Goal: Task Accomplishment & Management: Complete application form

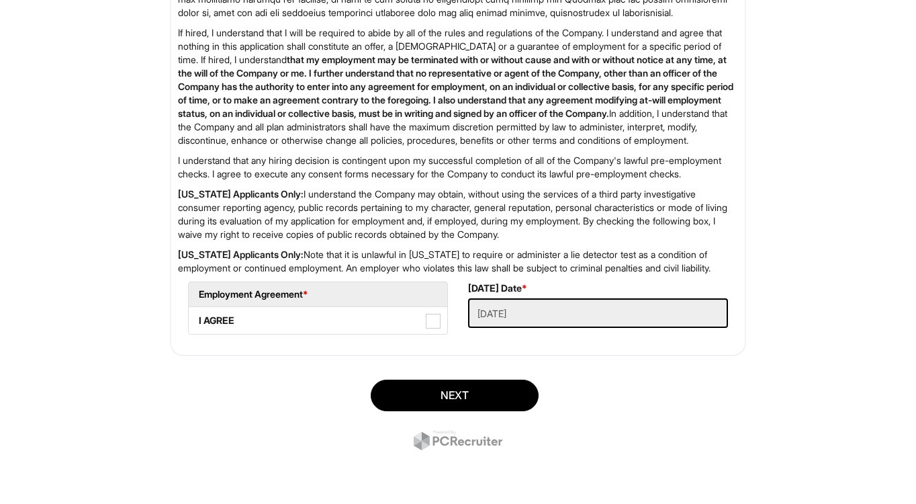
scroll to position [2174, 0]
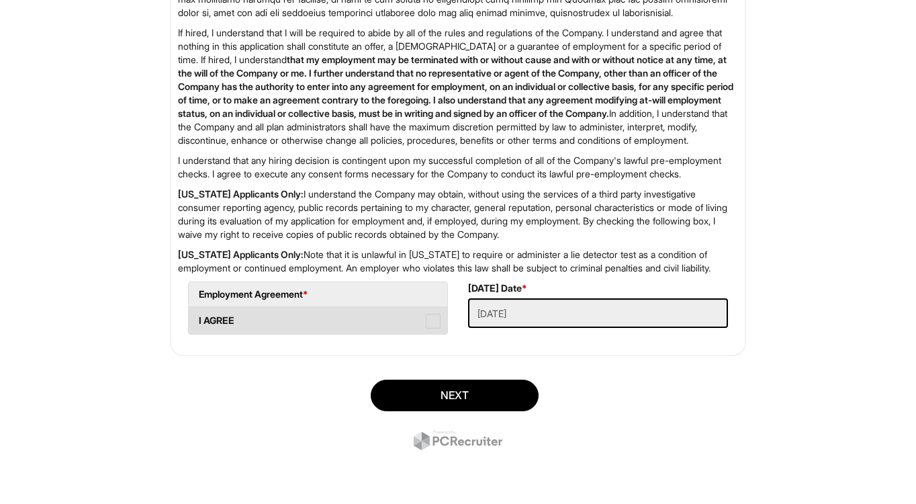
click at [432, 322] on span at bounding box center [433, 321] width 15 height 15
click at [198, 318] on AGREE "I AGREE" at bounding box center [193, 314] width 9 height 9
checkbox AGREE "true"
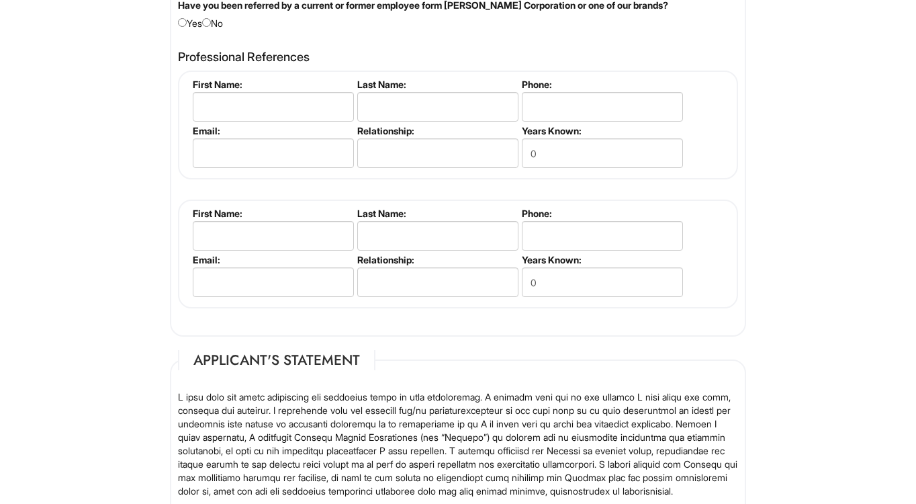
scroll to position [1570, 0]
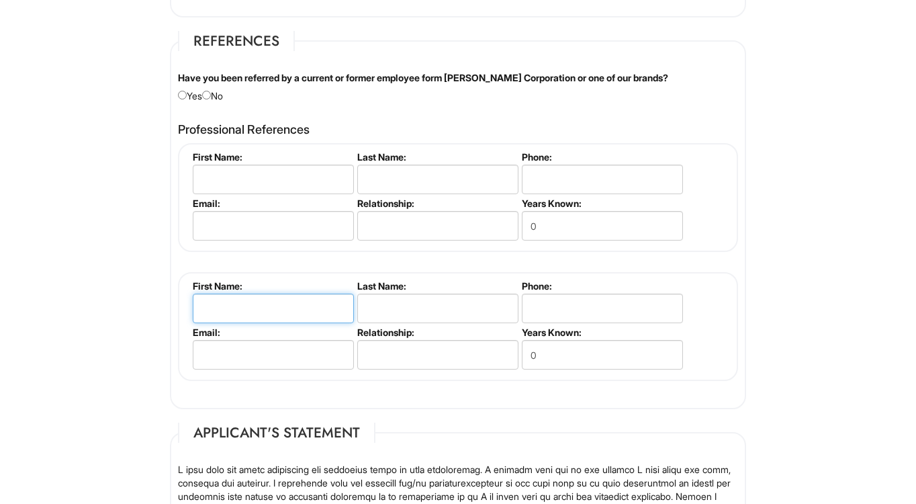
click at [312, 308] on input "text" at bounding box center [273, 309] width 161 height 30
type input "n/a"
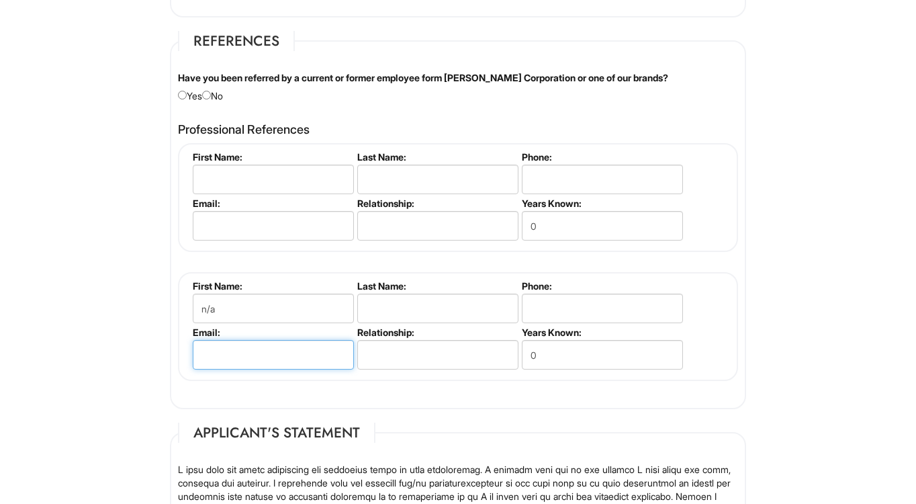
click at [304, 352] on input "email" at bounding box center [273, 355] width 161 height 30
type input "n/a@[DOMAIN_NAME]"
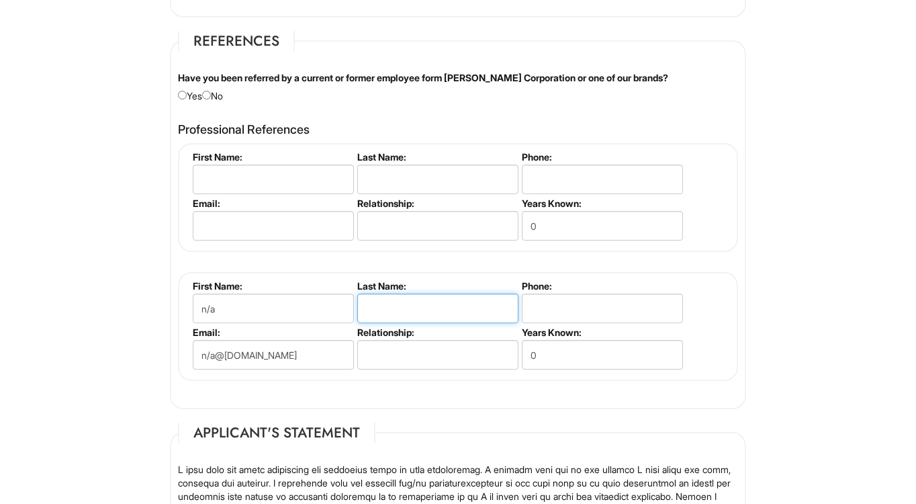
click at [413, 294] on input "text" at bounding box center [437, 309] width 161 height 30
type input "n/a"
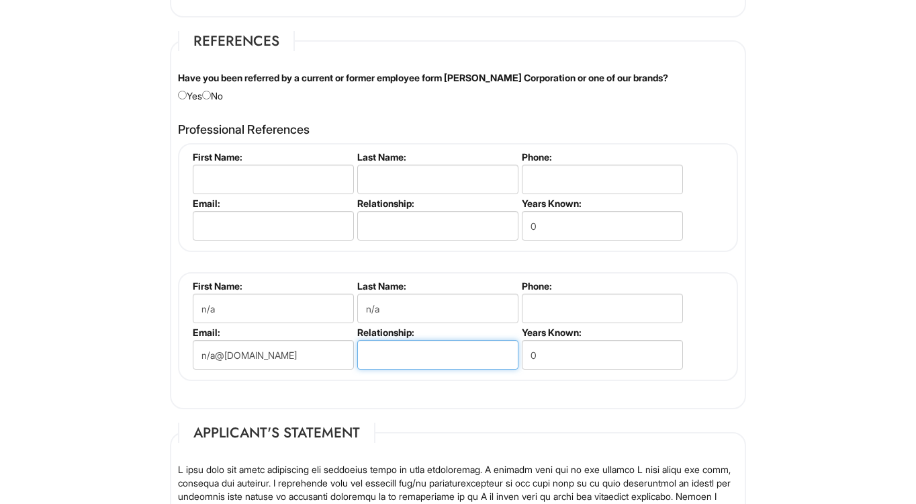
click at [417, 351] on input "text" at bounding box center [437, 355] width 161 height 30
type input "n/a"
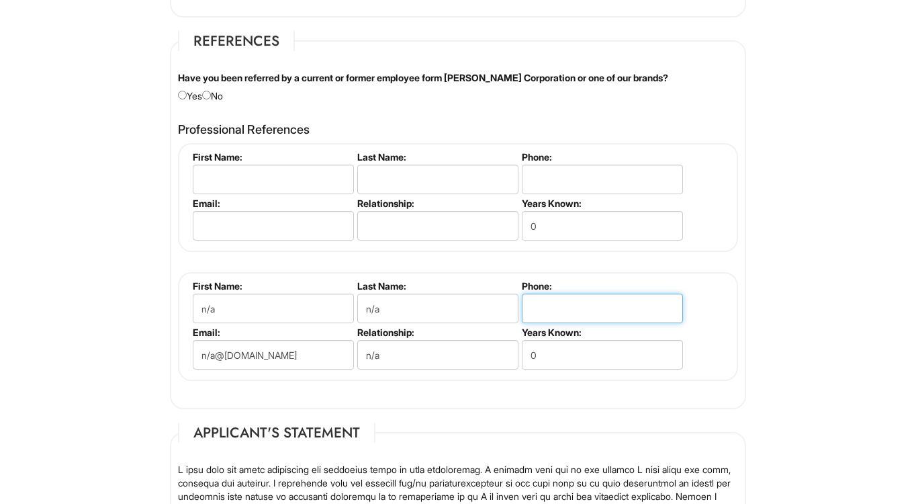
click at [553, 315] on input "tel" at bounding box center [602, 309] width 161 height 30
type input "n/a"
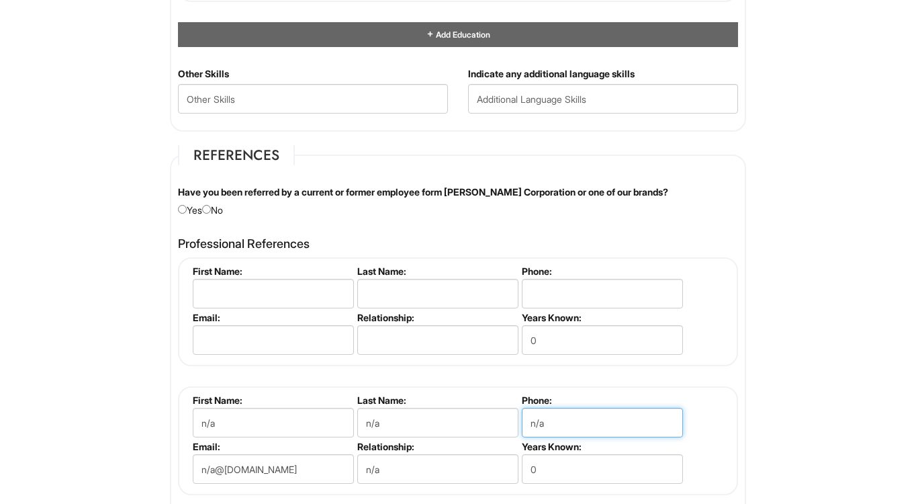
scroll to position [1454, 0]
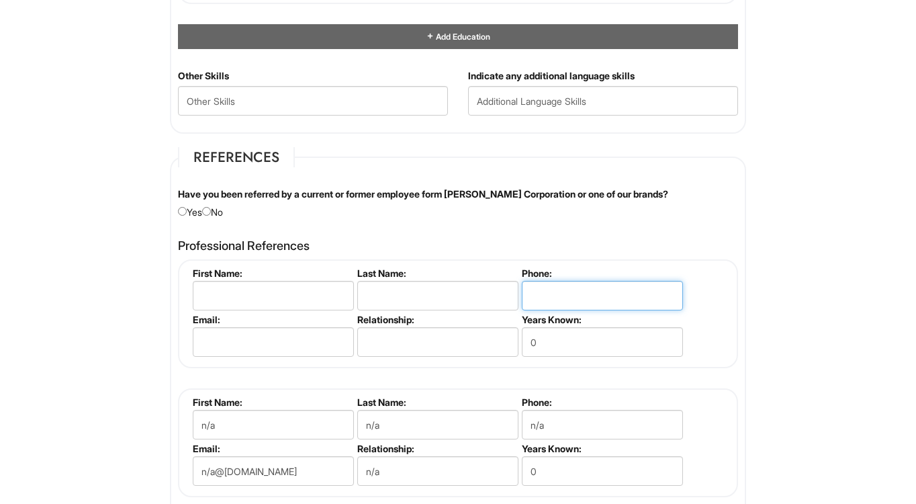
click at [527, 290] on input "tel" at bounding box center [602, 296] width 161 height 30
type input "5125532502"
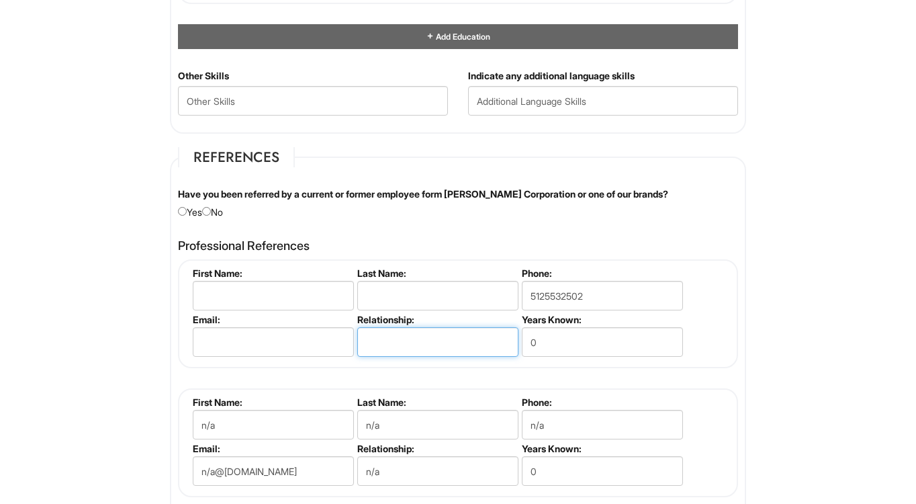
click at [466, 355] on input "text" at bounding box center [437, 342] width 161 height 30
type input "Mentor"
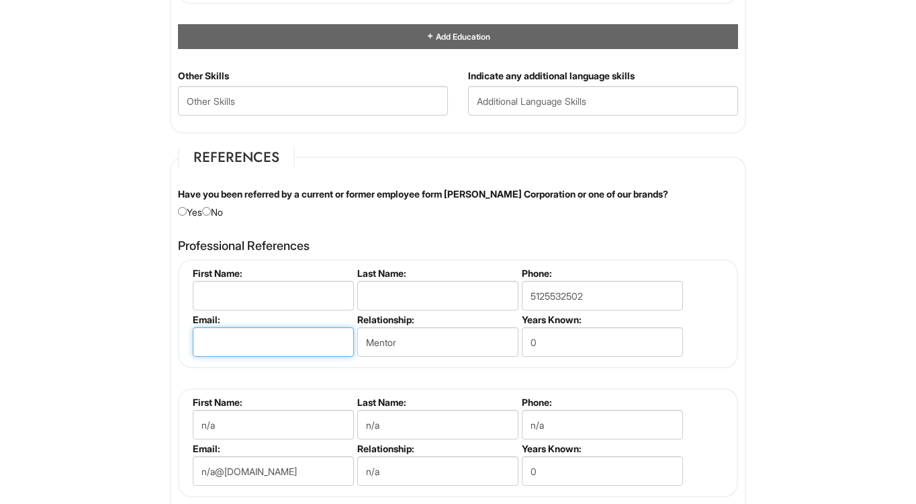
click at [300, 329] on input "email" at bounding box center [273, 342] width 161 height 30
type input "[EMAIL_ADDRESS][DOMAIN_NAME]"
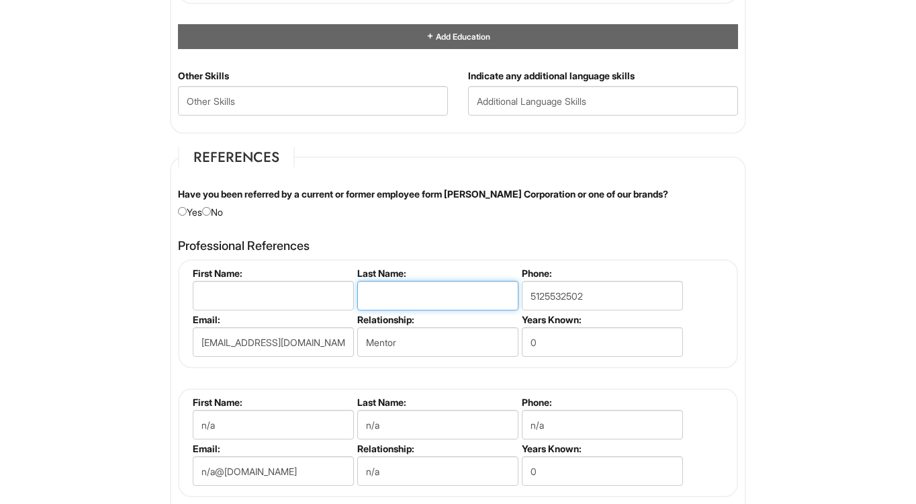
click at [385, 290] on input "text" at bounding box center [437, 296] width 161 height 30
type input "Hunter"
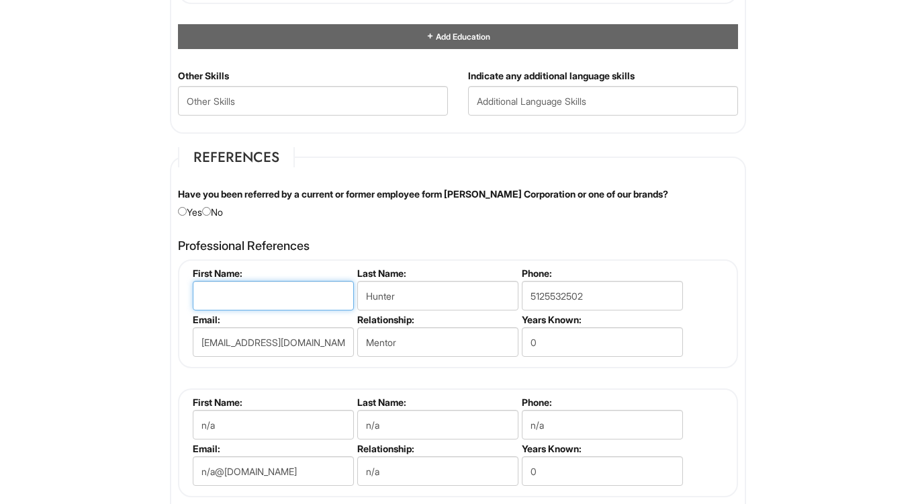
click at [284, 301] on input "text" at bounding box center [273, 296] width 161 height 30
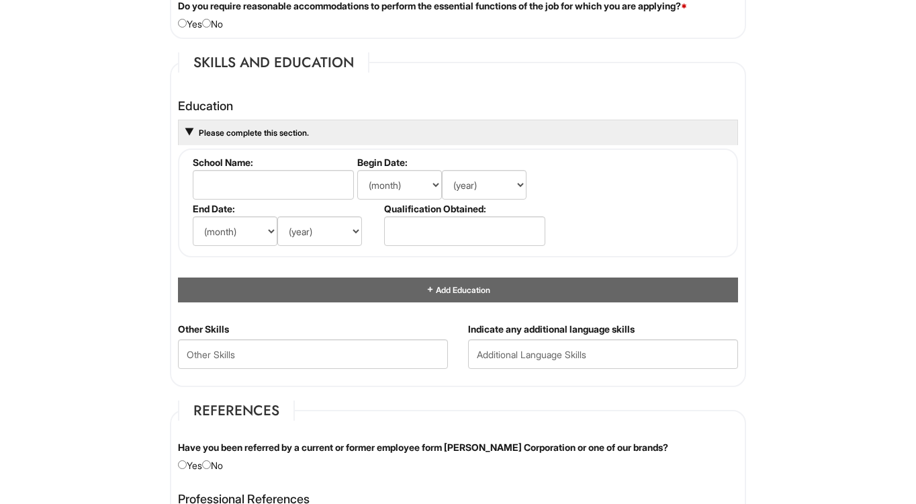
scroll to position [1188, 0]
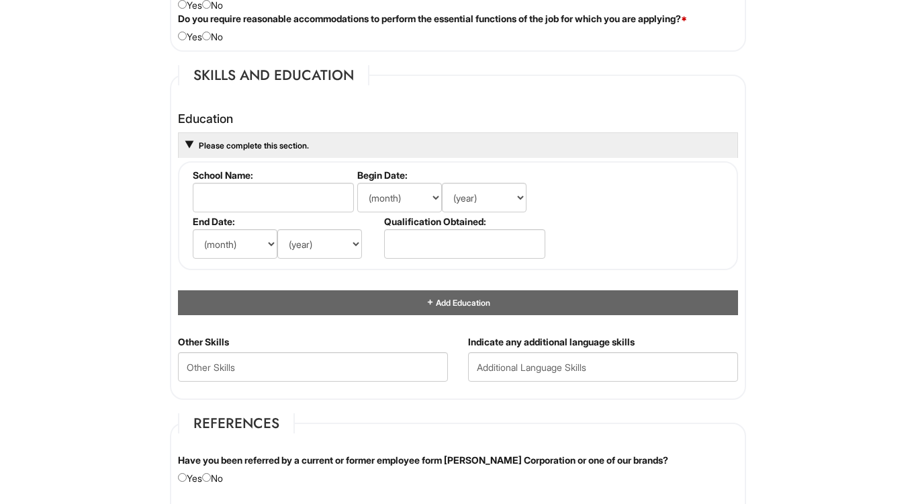
type input "[PERSON_NAME]"
click at [266, 196] on input "text" at bounding box center [273, 198] width 161 height 30
type input "Prairie View A&M University"
click at [400, 186] on select "(month) Jan Feb Mar Apr May Jun [DATE] Aug Sep Oct Nov Dec" at bounding box center [399, 198] width 85 height 30
select select "8"
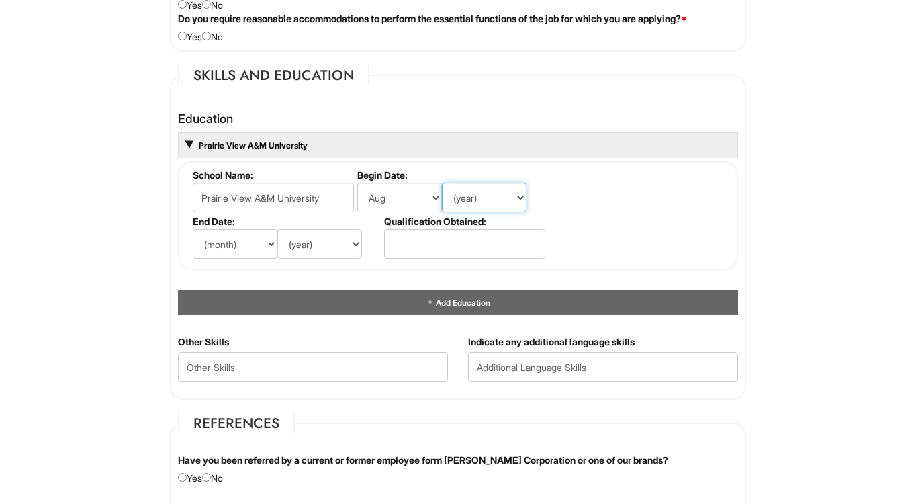
click at [467, 212] on select "(year) 2029 2028 2027 2026 2025 2024 2023 2022 2021 2020 2019 2018 2017 2016 20…" at bounding box center [484, 198] width 85 height 30
select select "2022"
click at [306, 247] on select "(year) 2029 2028 2027 2026 2025 2024 2023 2022 2021 2020 2019 2018 2017 2016 20…" at bounding box center [319, 244] width 85 height 30
select select "2026"
click at [251, 247] on select "(month) Jan Feb Mar Apr May Jun [DATE] Aug Sep Oct Nov Dec" at bounding box center [235, 244] width 85 height 30
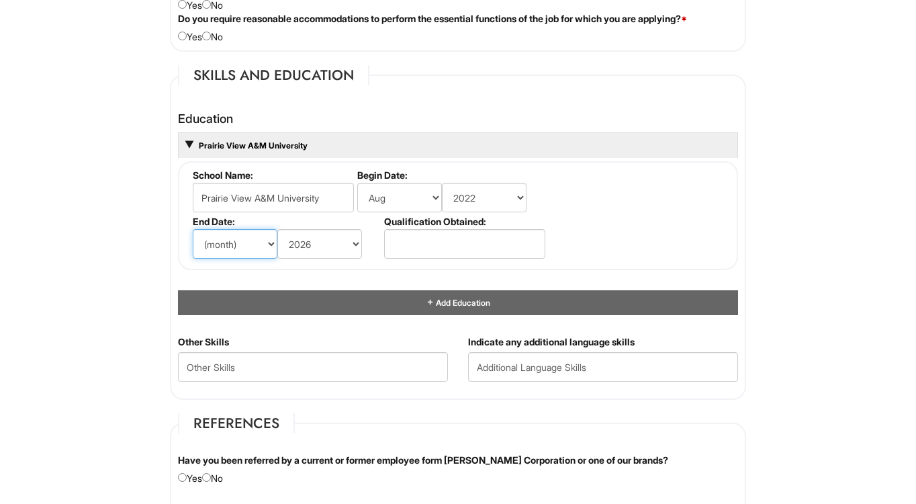
select select "6"
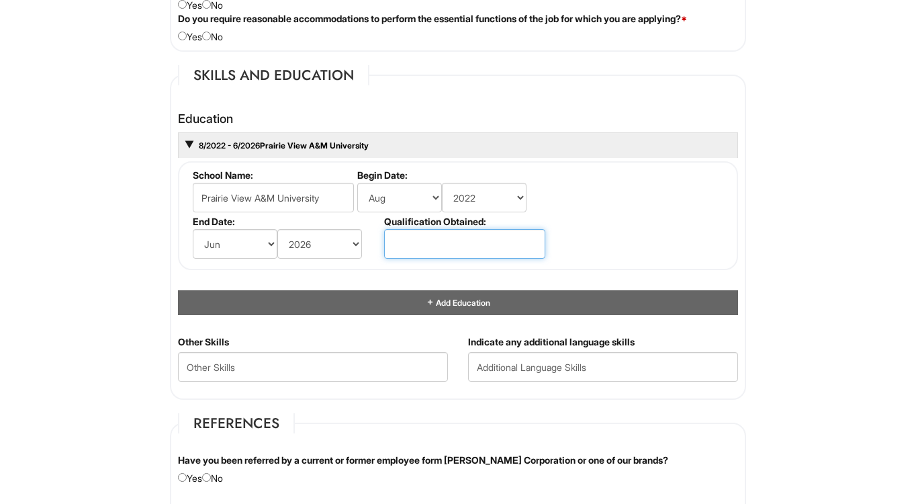
click at [402, 237] on input "text" at bounding box center [464, 244] width 161 height 30
type input "B.A, Computer Science"
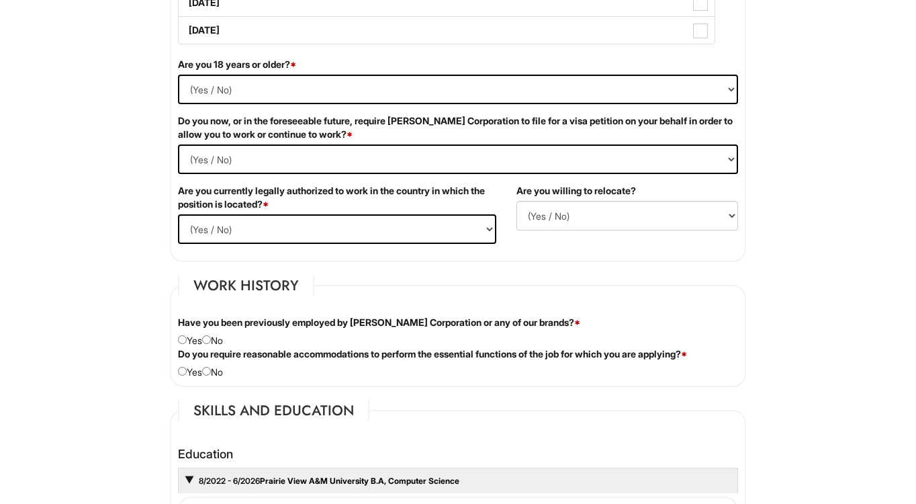
scroll to position [804, 0]
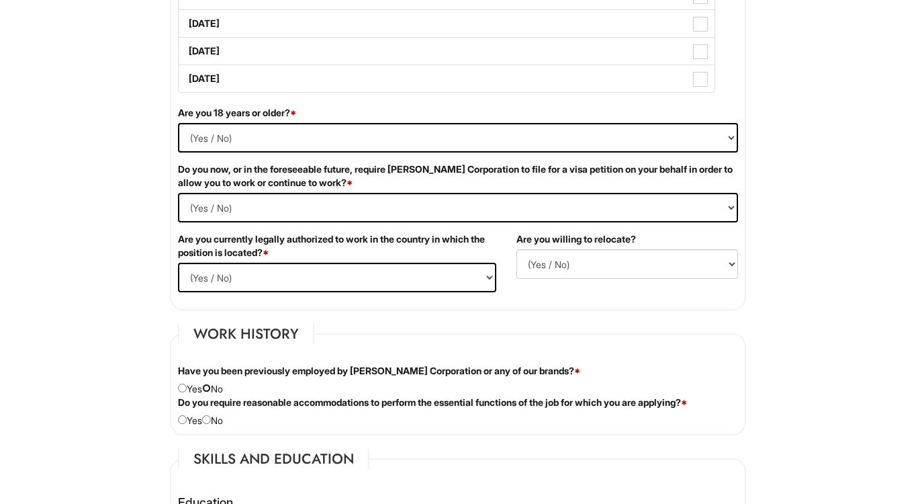
click at [211, 391] on input "radio" at bounding box center [206, 388] width 9 height 9
radio input "true"
click at [211, 421] on input "radio" at bounding box center [206, 419] width 9 height 9
radio input "true"
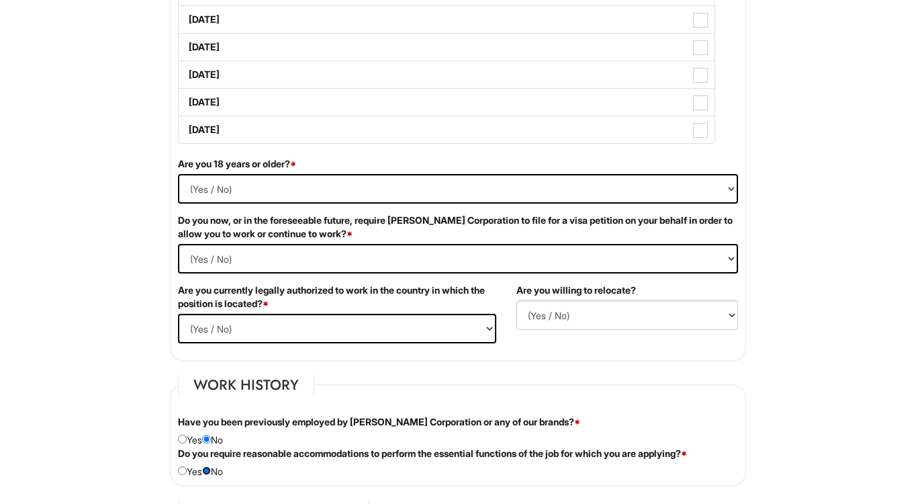
scroll to position [753, 0]
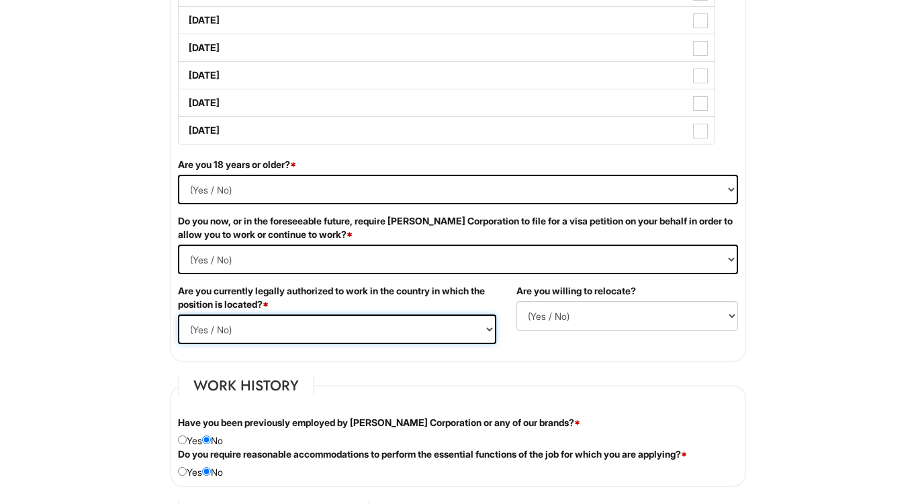
click at [331, 326] on select "(Yes / No) Yes No" at bounding box center [337, 329] width 318 height 30
select select "Yes"
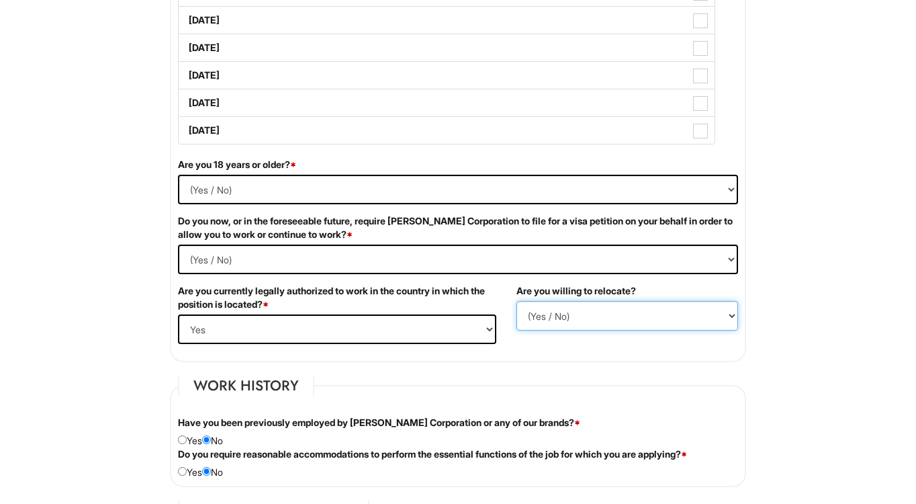
click at [563, 318] on select "(Yes / No) No Yes" at bounding box center [628, 316] width 222 height 30
select select "Y"
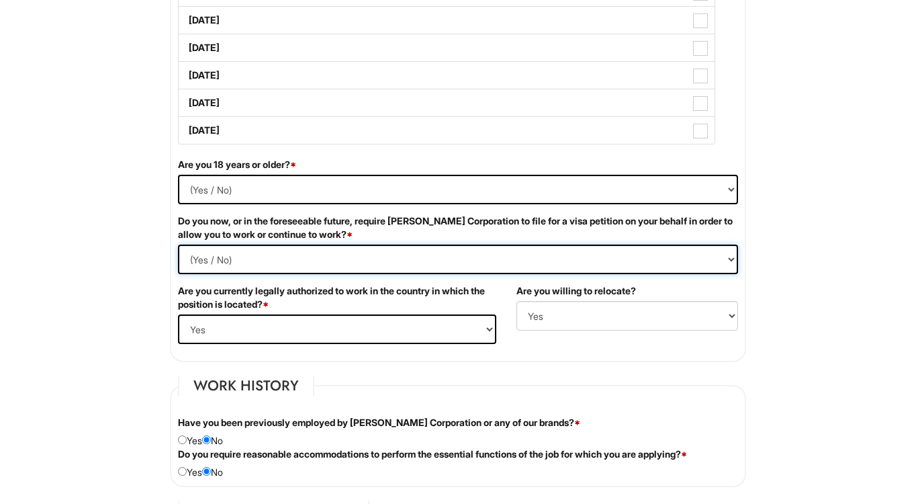
click at [337, 257] on Required "(Yes / No) Yes No" at bounding box center [458, 260] width 560 height 30
select Required "No"
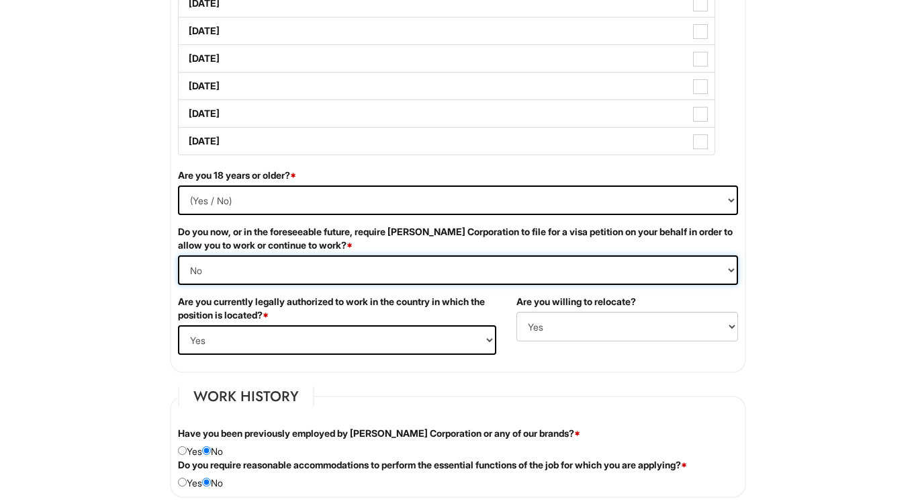
scroll to position [740, 0]
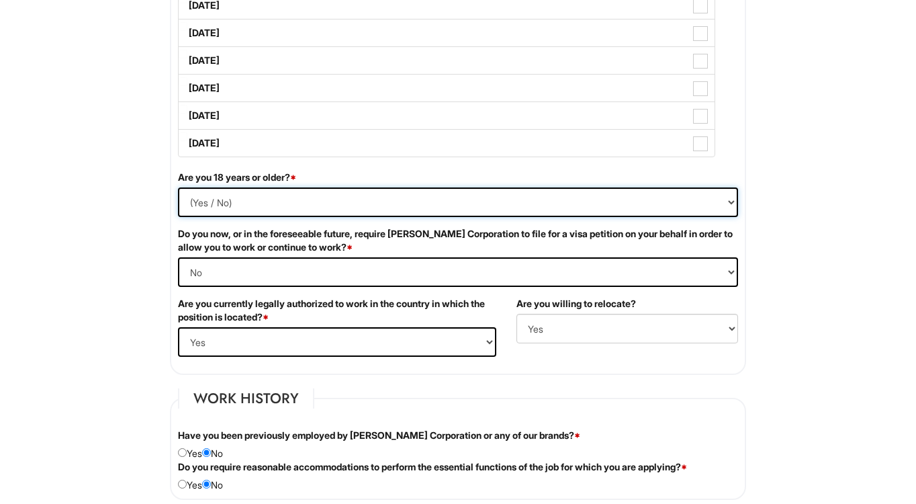
click at [280, 206] on select "(Yes / No) Yes No" at bounding box center [458, 202] width 560 height 30
select select "Yes"
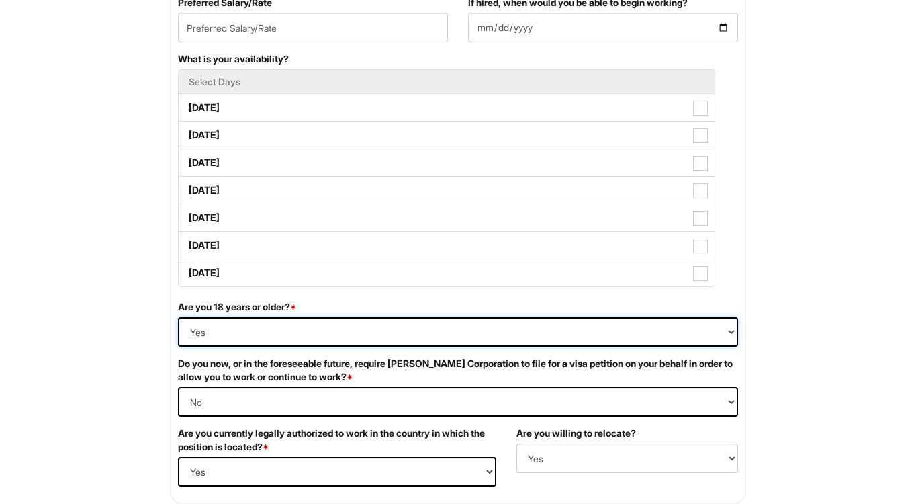
scroll to position [609, 0]
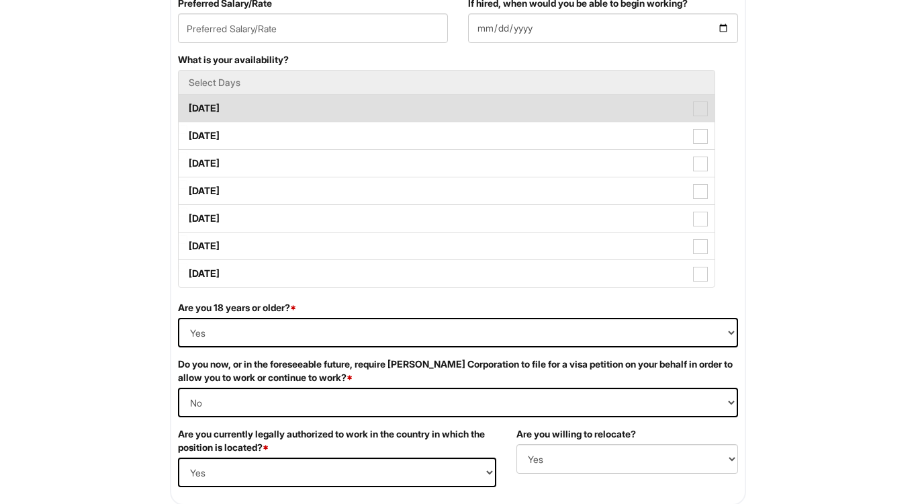
click at [700, 115] on span at bounding box center [700, 108] width 15 height 15
click at [187, 106] on Available_Monday "[DATE]" at bounding box center [183, 101] width 9 height 9
checkbox Available_Monday "true"
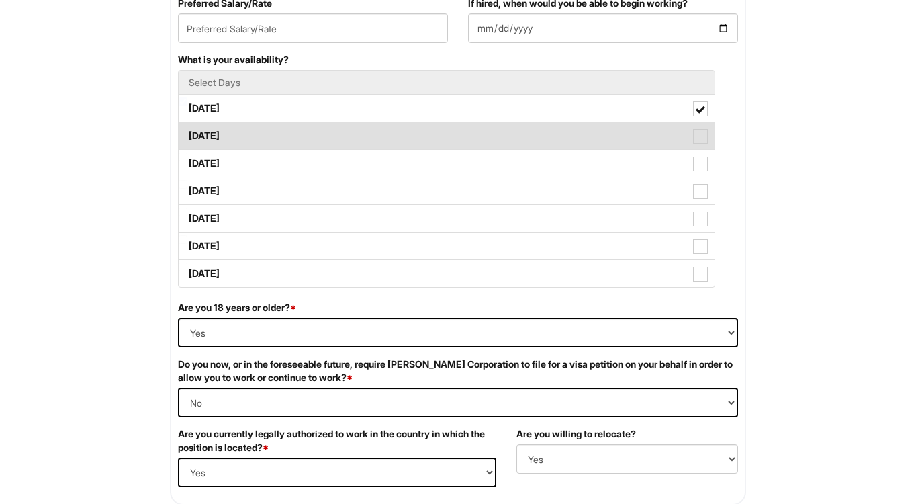
click at [700, 140] on span at bounding box center [700, 136] width 15 height 15
click at [187, 134] on Available_Tuesday "[DATE]" at bounding box center [183, 129] width 9 height 9
checkbox Available_Tuesday "true"
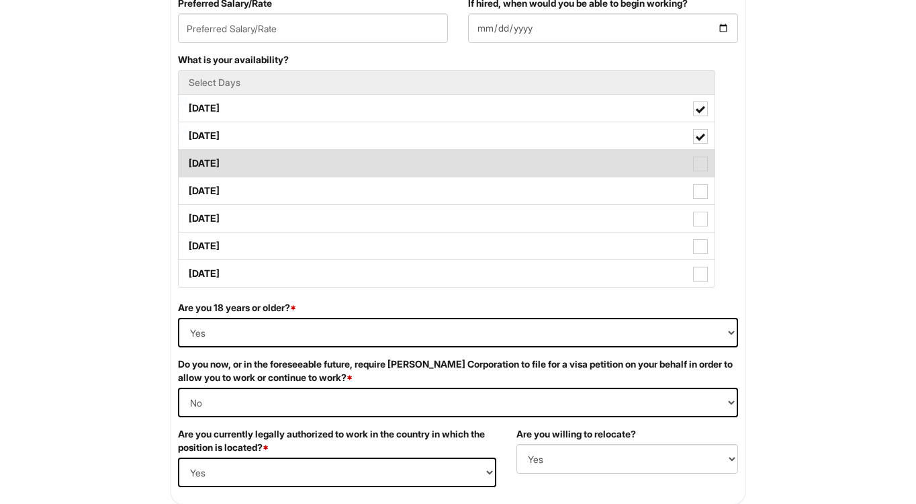
click at [700, 161] on span at bounding box center [700, 164] width 15 height 15
click at [187, 161] on Available_Wednesday "[DATE]" at bounding box center [183, 157] width 9 height 9
checkbox Available_Wednesday "true"
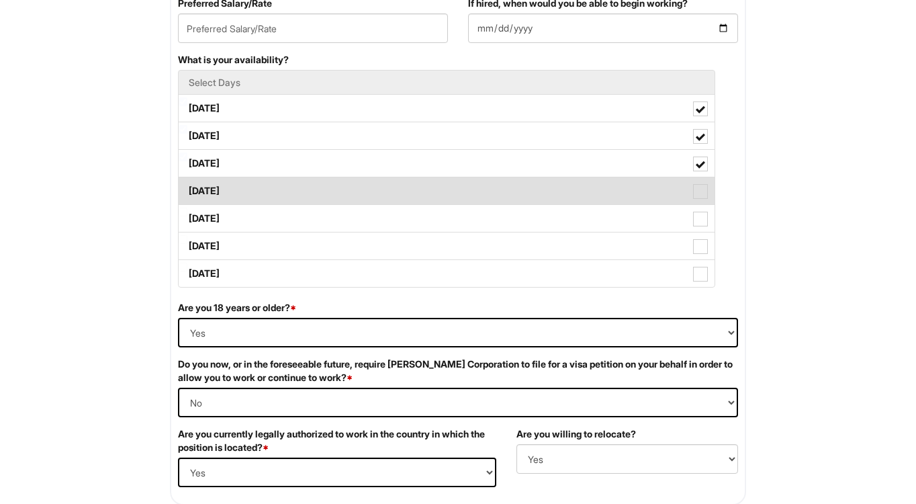
click at [701, 181] on label "[DATE]" at bounding box center [447, 190] width 536 height 27
click at [187, 181] on Available_Thursday "[DATE]" at bounding box center [183, 184] width 9 height 9
checkbox Available_Thursday "true"
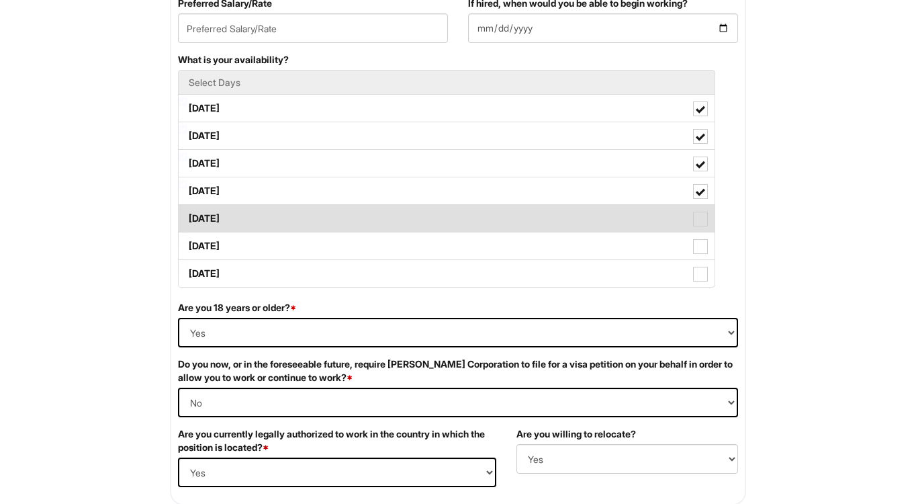
click at [703, 228] on label "[DATE]" at bounding box center [447, 218] width 536 height 27
click at [187, 216] on Available_Friday "[DATE]" at bounding box center [183, 212] width 9 height 9
checkbox Available_Friday "true"
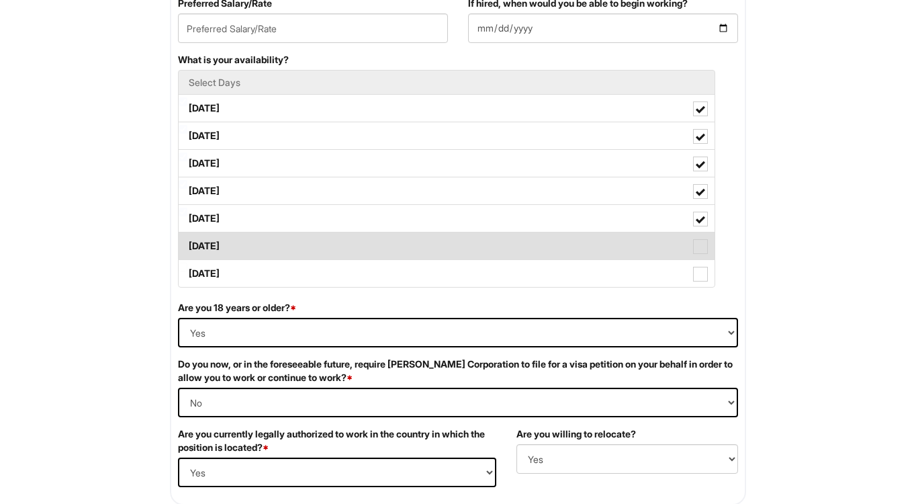
click at [702, 251] on span at bounding box center [700, 246] width 15 height 15
click at [187, 244] on Available_Saturday "[DATE]" at bounding box center [183, 239] width 9 height 9
checkbox Available_Saturday "true"
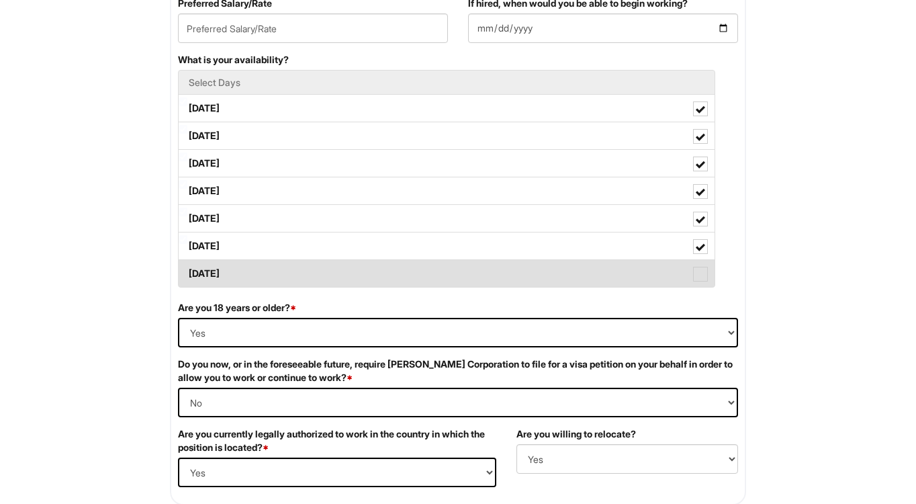
click at [701, 274] on span at bounding box center [700, 274] width 15 height 15
click at [187, 271] on Available_Sunday "[DATE]" at bounding box center [183, 267] width 9 height 9
checkbox Available_Sunday "true"
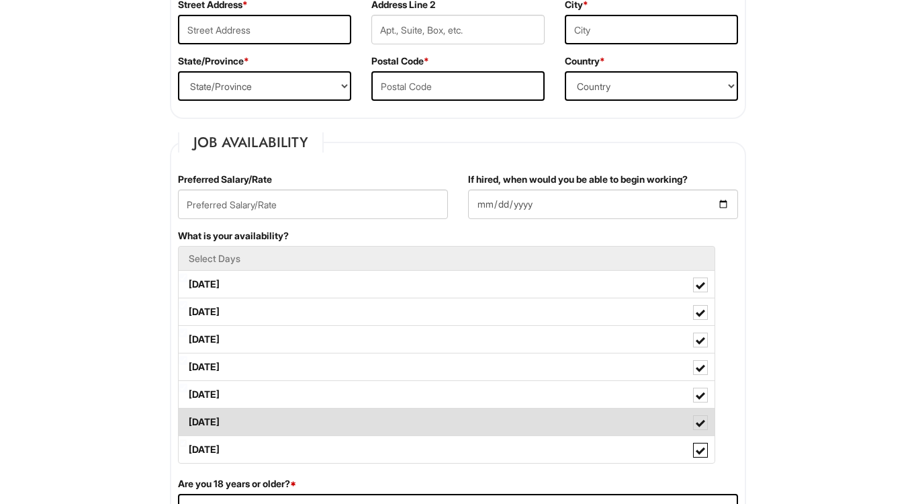
scroll to position [429, 0]
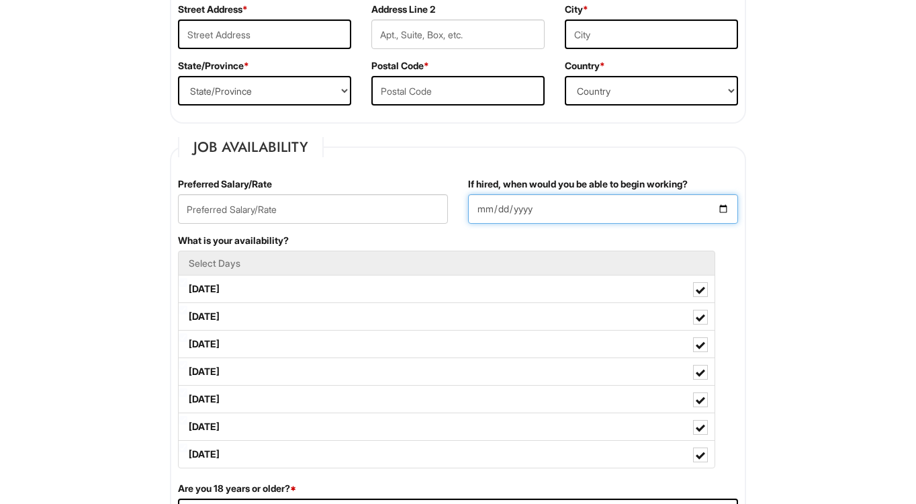
click at [718, 209] on input "If hired, when would you be able to begin working?" at bounding box center [603, 209] width 270 height 30
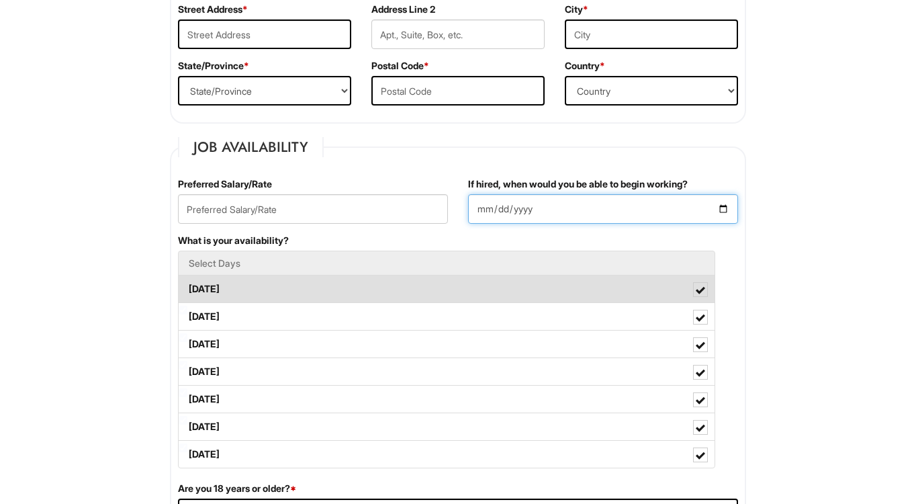
type input "[DATE]"
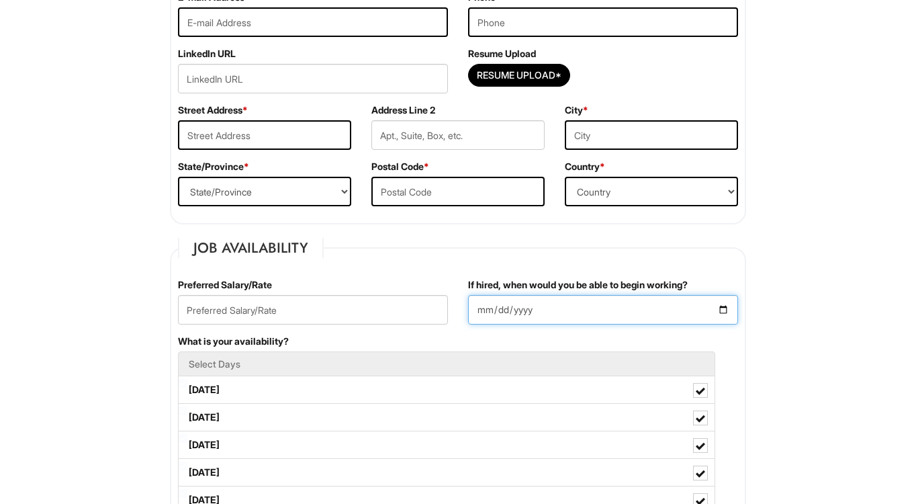
scroll to position [327, 0]
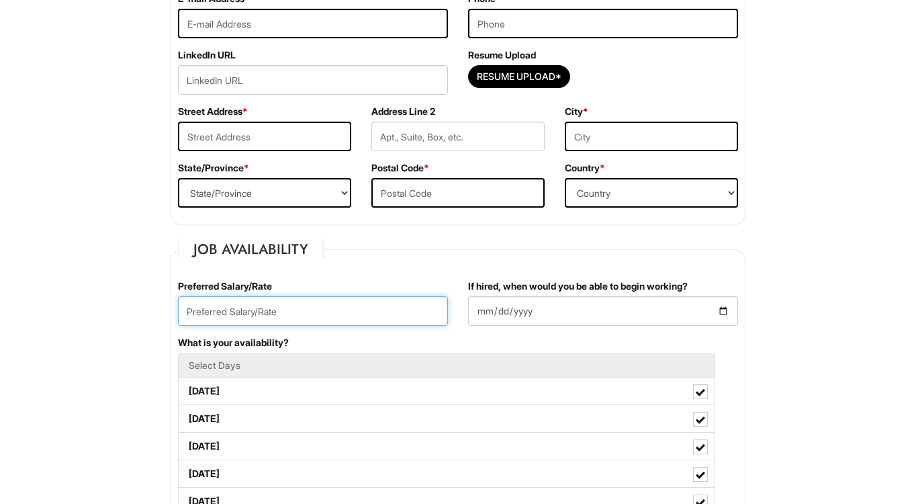
click at [317, 302] on input "text" at bounding box center [313, 311] width 270 height 30
type input "15"
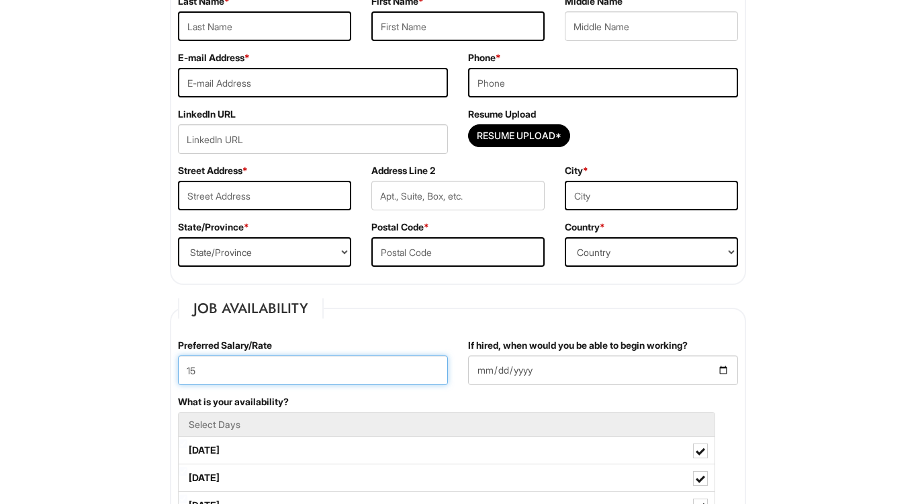
scroll to position [267, 0]
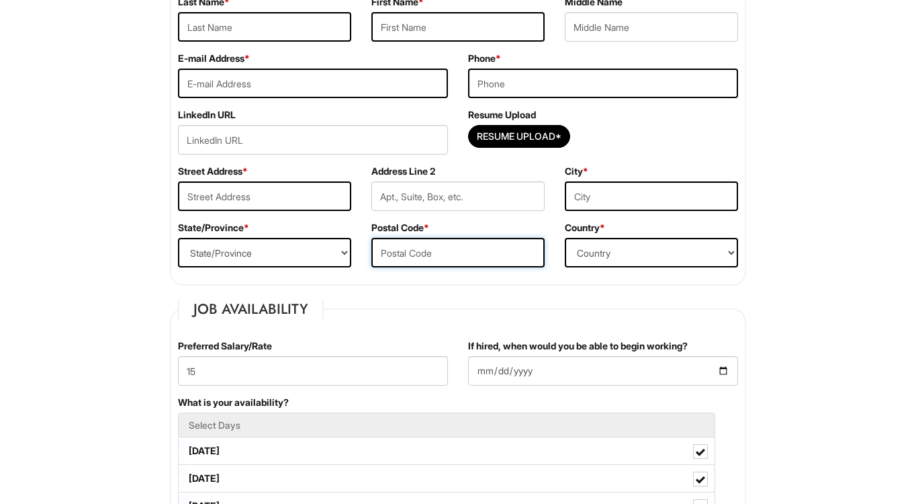
click at [380, 251] on input "text" at bounding box center [458, 253] width 173 height 30
type input "77445"
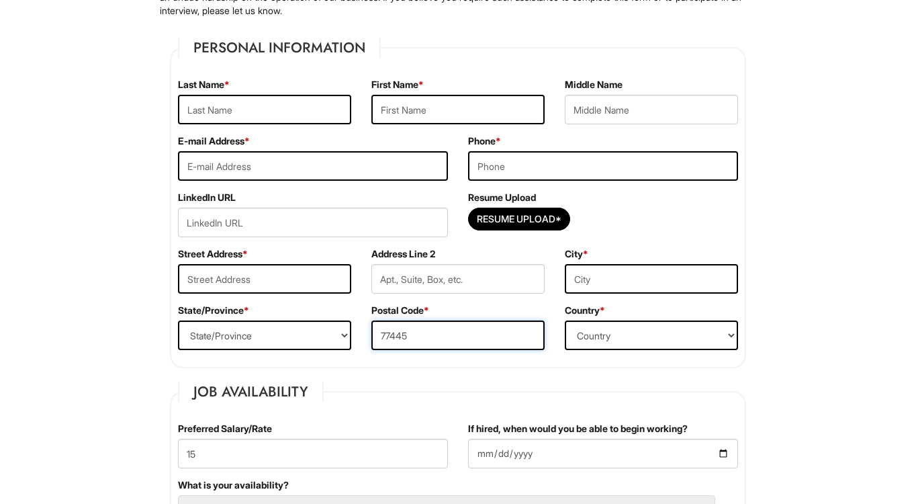
scroll to position [182, 0]
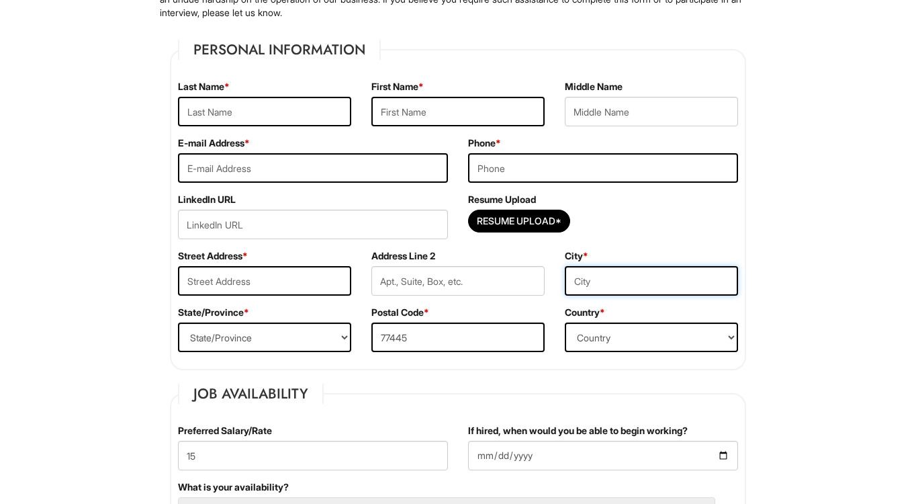
click at [575, 277] on input "text" at bounding box center [651, 281] width 173 height 30
type input "Hempstead"
click at [202, 284] on input "text" at bounding box center [264, 281] width 173 height 30
type input "[STREET_ADDRESS]"
click at [288, 345] on select "State/Province [US_STATE] [US_STATE] [US_STATE] [US_STATE] [US_STATE] [US_STATE…" at bounding box center [264, 338] width 173 height 30
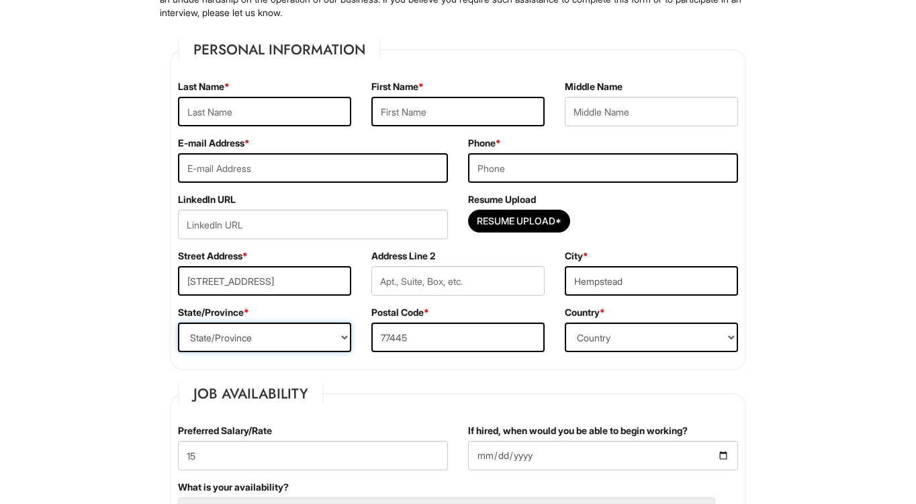
select select "[GEOGRAPHIC_DATA]"
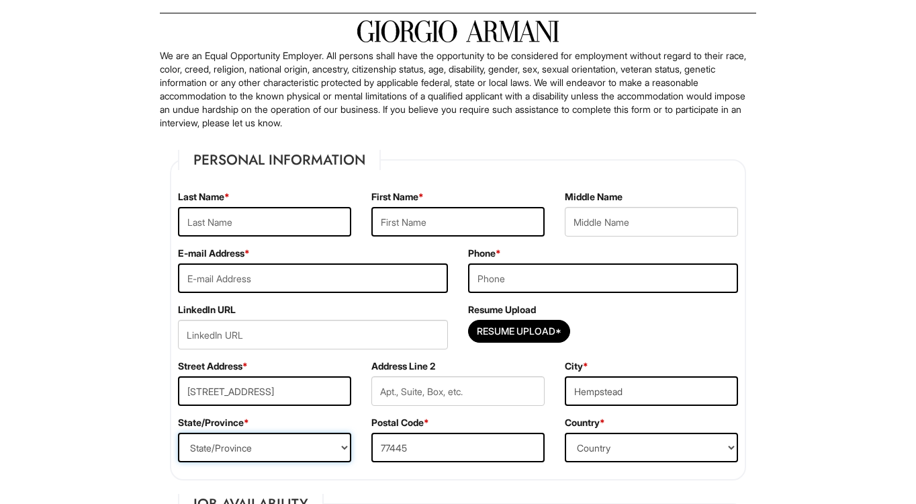
scroll to position [32, 0]
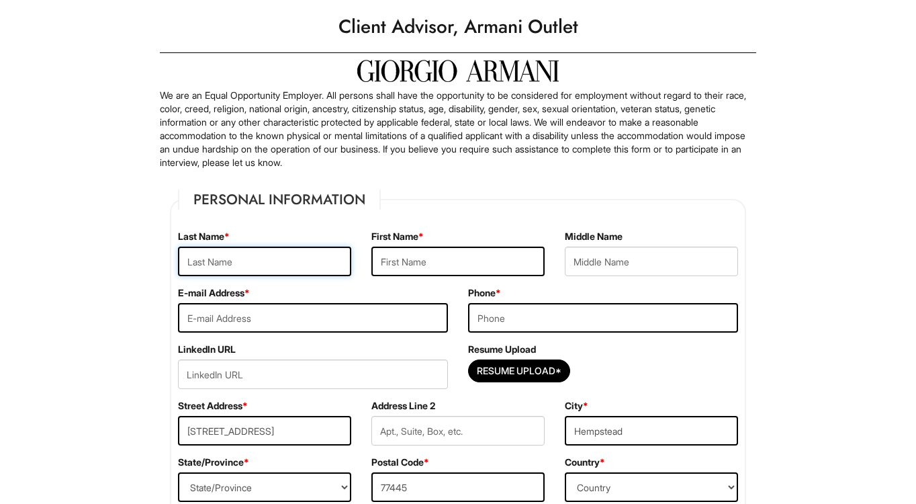
click at [241, 261] on input "text" at bounding box center [264, 262] width 173 height 30
type input "Jordan"
click at [415, 251] on input "text" at bounding box center [458, 262] width 173 height 30
type input "Daizy"
click at [497, 320] on input "tel" at bounding box center [603, 318] width 270 height 30
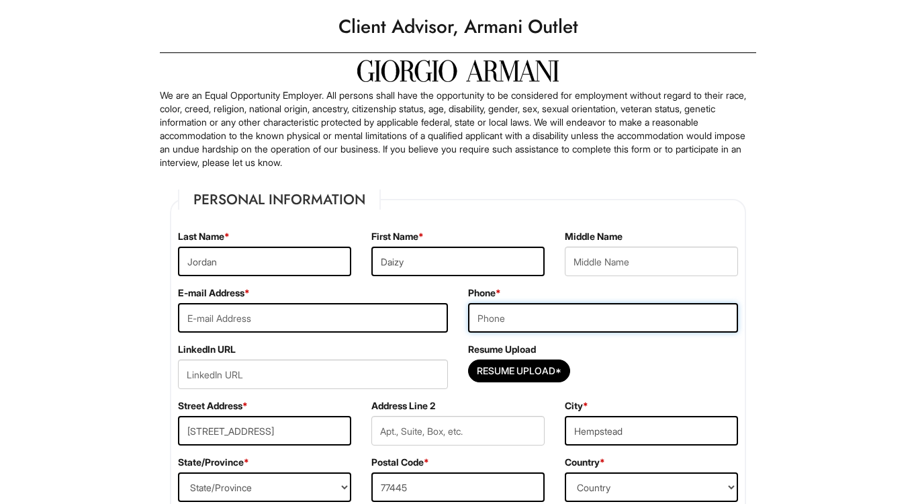
type input "[PHONE_NUMBER]"
click at [216, 320] on input "email" at bounding box center [313, 318] width 270 height 30
type input "[DOMAIN_NAME][EMAIL_ADDRESS][DOMAIN_NAME]"
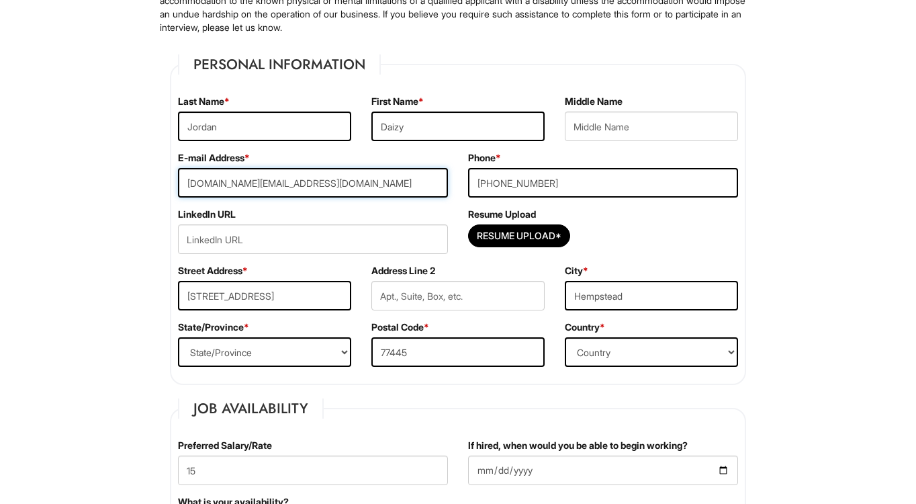
scroll to position [169, 0]
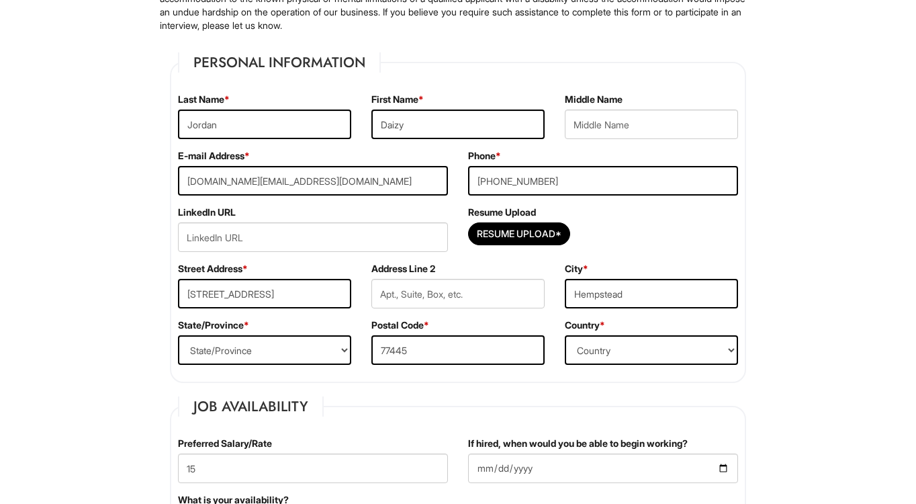
click at [486, 221] on div "Resume Upload Resume Upload*" at bounding box center [603, 234] width 290 height 56
click at [485, 228] on input "Resume Upload*" at bounding box center [519, 234] width 101 height 22
type input "C:\fakepath\Jordan_D.pdf"
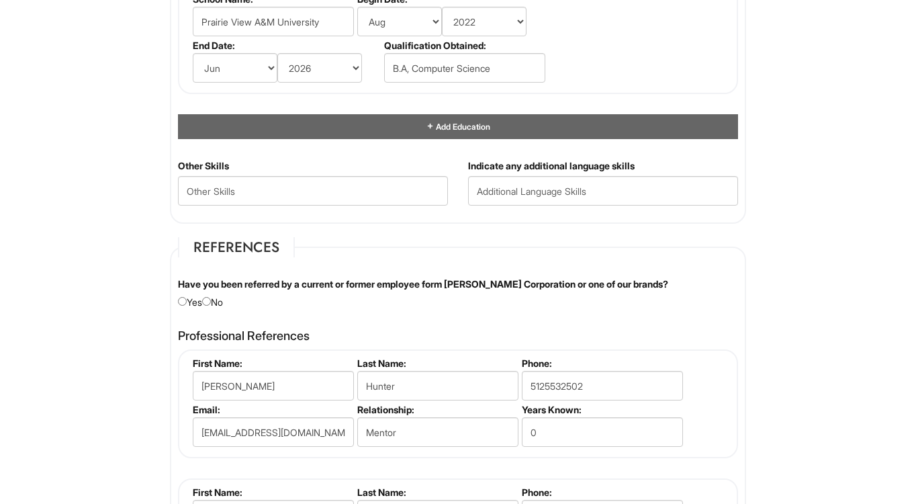
scroll to position [1366, 0]
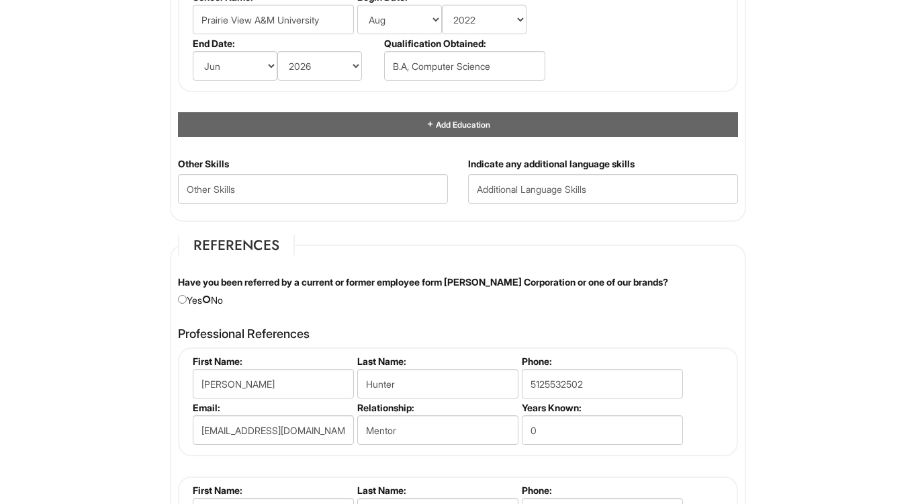
click at [211, 301] on input "radio" at bounding box center [206, 299] width 9 height 9
radio input "true"
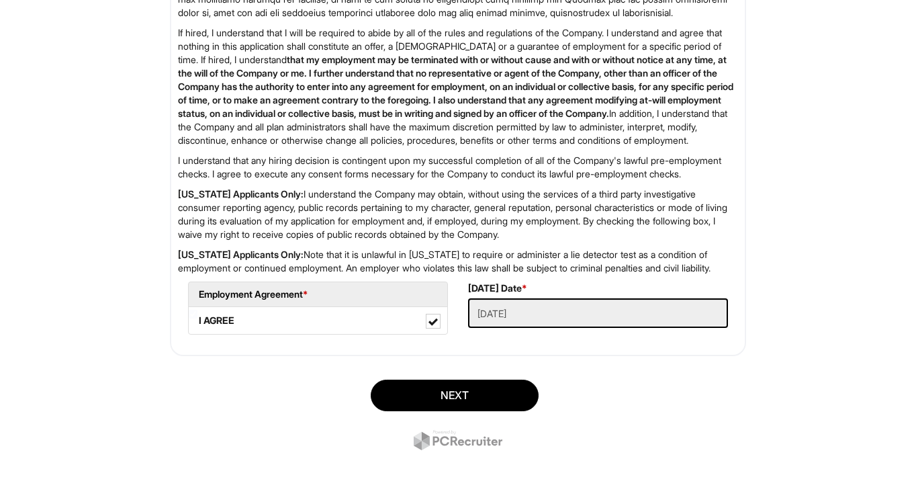
scroll to position [2174, 0]
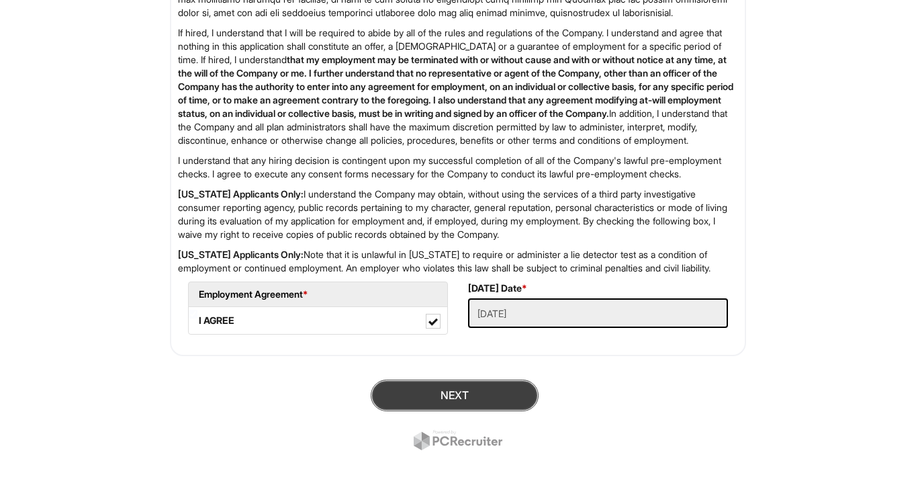
click at [400, 388] on button "Next" at bounding box center [455, 396] width 168 height 32
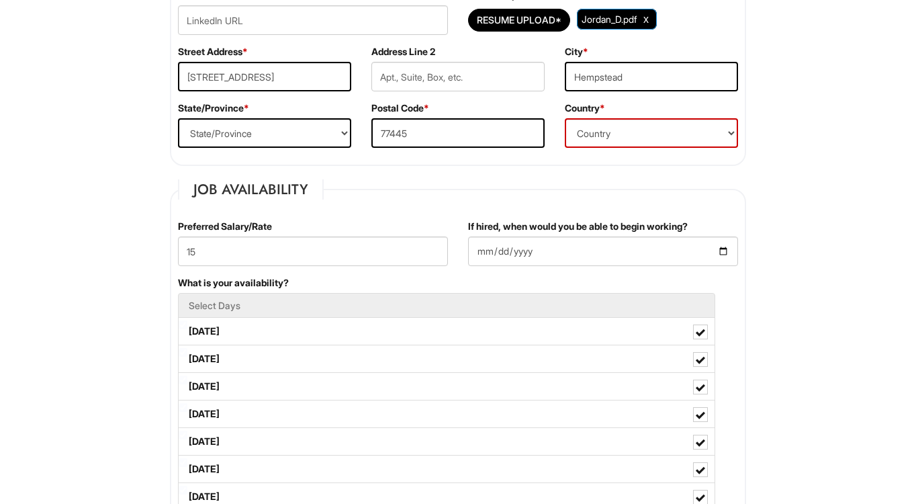
scroll to position [191, 0]
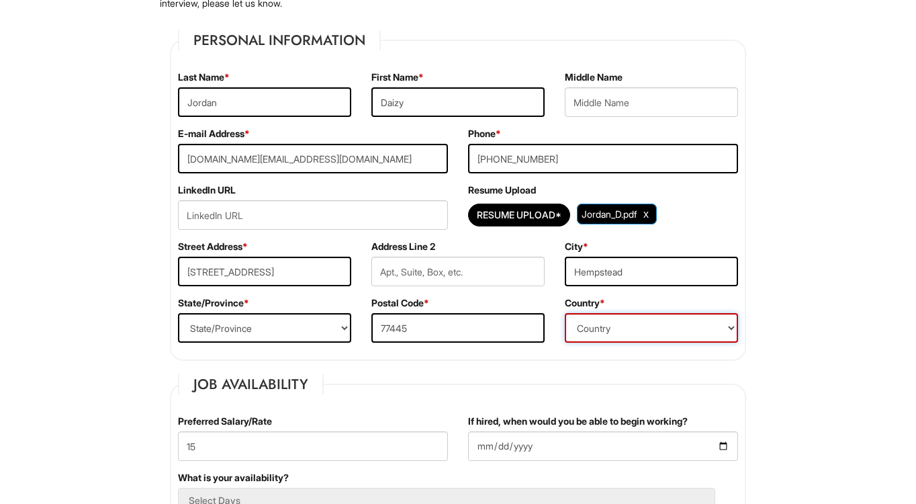
click at [618, 322] on select "Country [GEOGRAPHIC_DATA] [GEOGRAPHIC_DATA] [GEOGRAPHIC_DATA] [US_STATE] [GEOGR…" at bounding box center [651, 328] width 173 height 30
select select "[GEOGRAPHIC_DATA]"
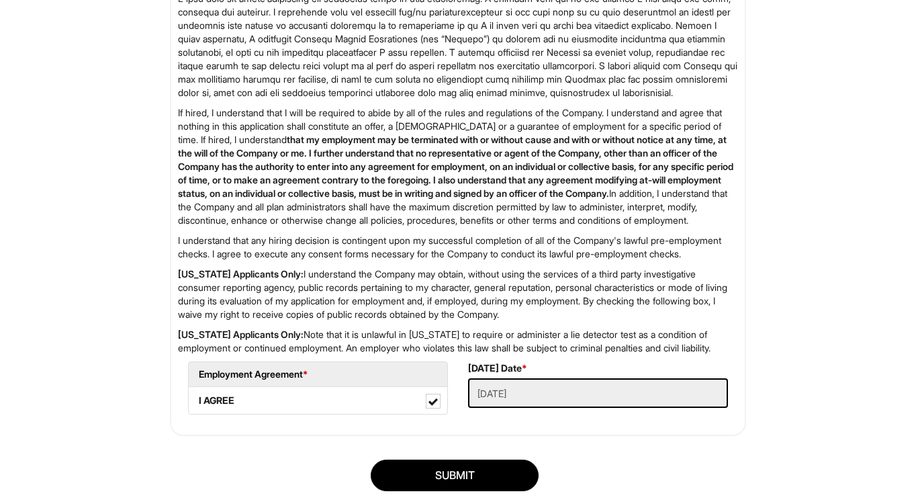
scroll to position [2174, 0]
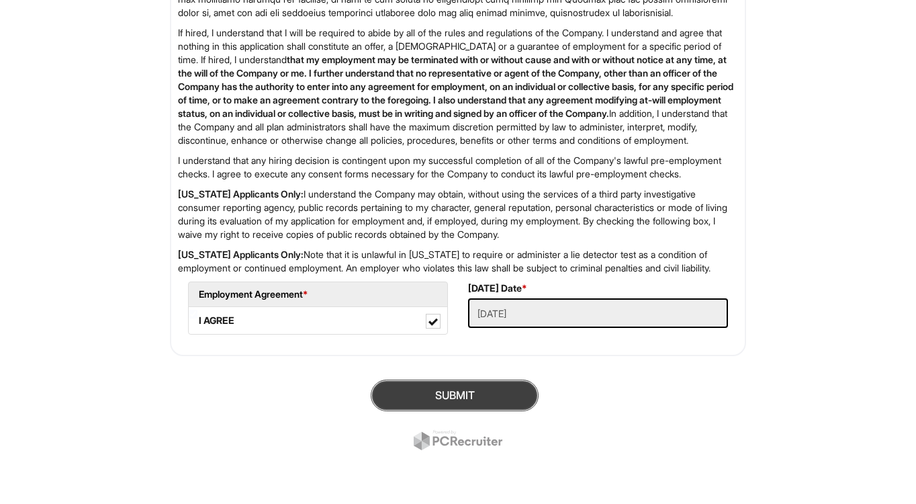
click at [515, 392] on button "SUBMIT" at bounding box center [455, 396] width 168 height 32
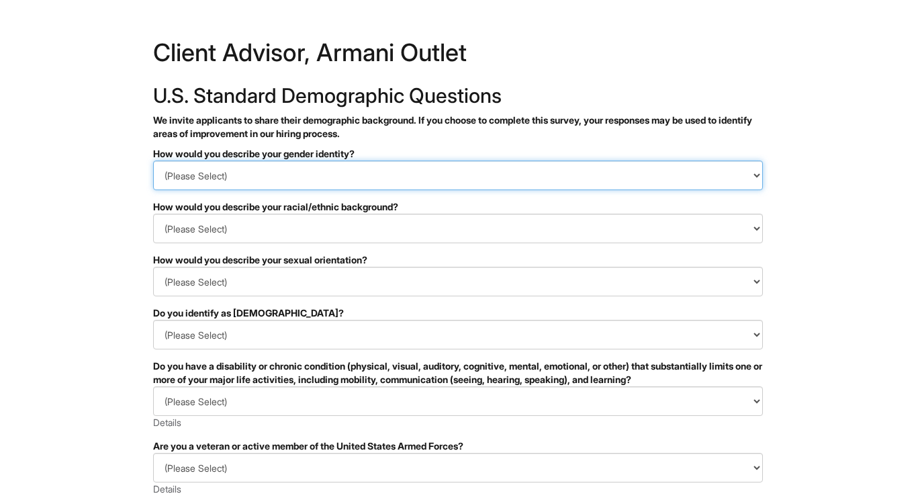
click at [326, 175] on select "(Please Select) Man Woman Non-binary I prefer to self-describe I don't wish to …" at bounding box center [458, 176] width 610 height 30
select select "Woman"
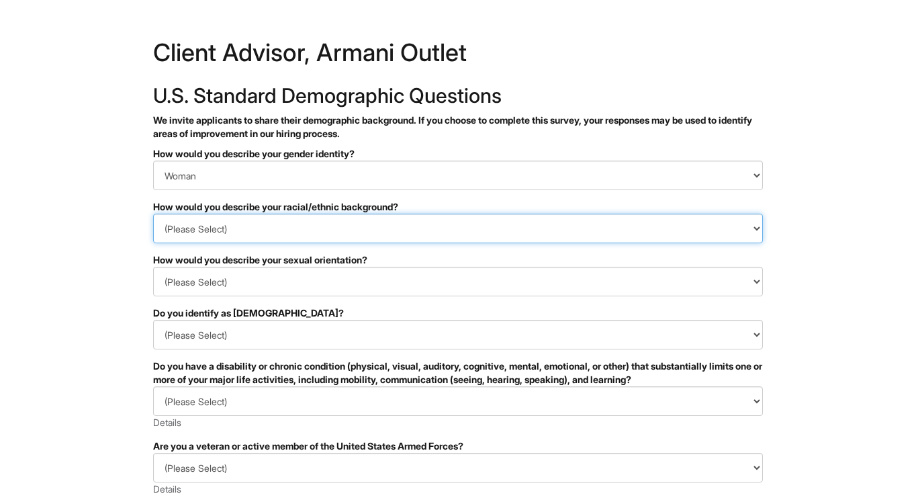
click at [294, 232] on select "(Please Select) Black or of African descent East Asian Hispanic, Latinx or of S…" at bounding box center [458, 229] width 610 height 30
select select "Black or of African descent"
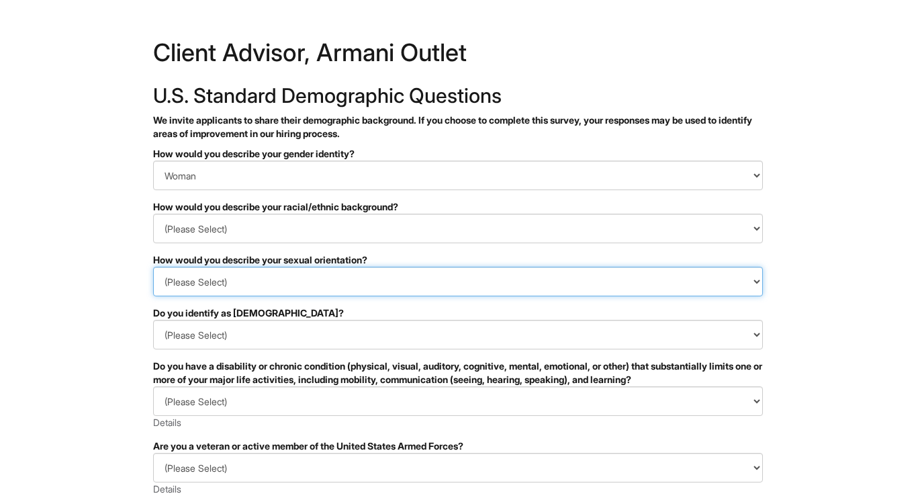
click at [255, 279] on select "(Please Select) Asexual Bisexual and/or pansexual Gay Heterosexual Lesbian Quee…" at bounding box center [458, 282] width 610 height 30
select select "Heterosexual"
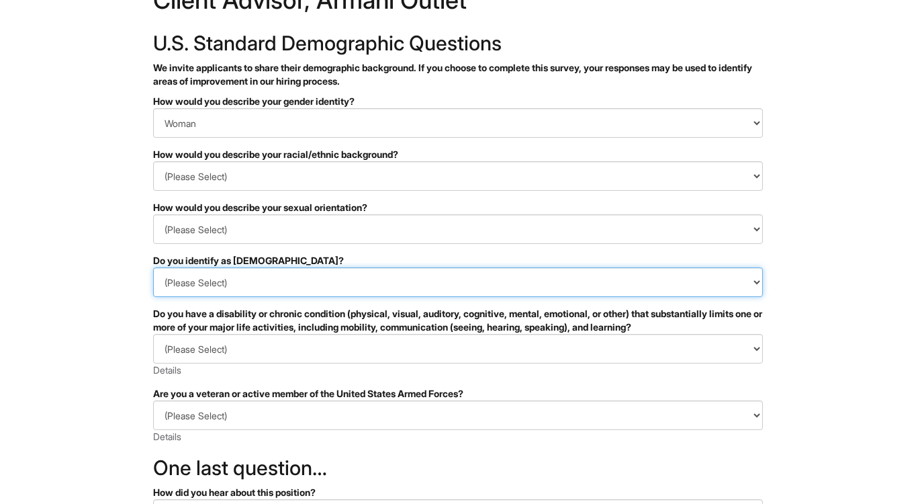
click at [230, 287] on select "(Please Select) Yes No I prefer to self-describe I don't wish to answer" at bounding box center [458, 282] width 610 height 30
select select "No"
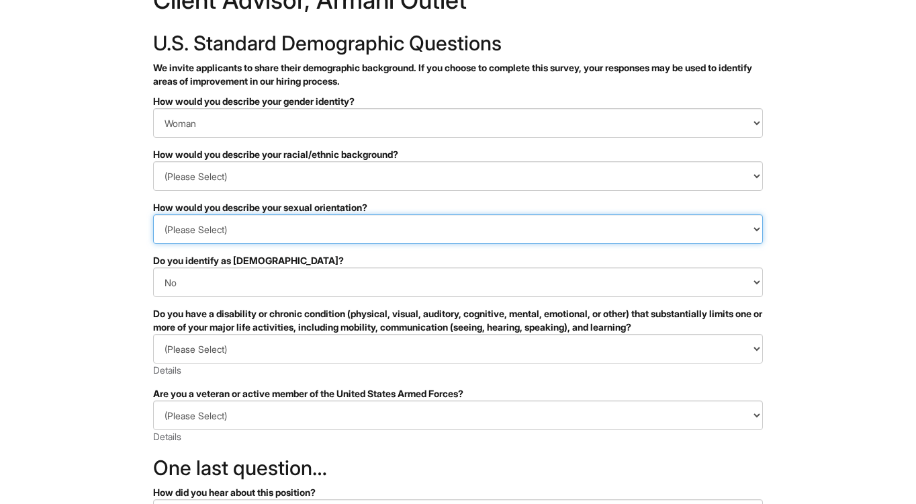
click at [206, 233] on select "(Please Select) Asexual Bisexual and/or pansexual Gay Heterosexual Lesbian Quee…" at bounding box center [458, 229] width 610 height 30
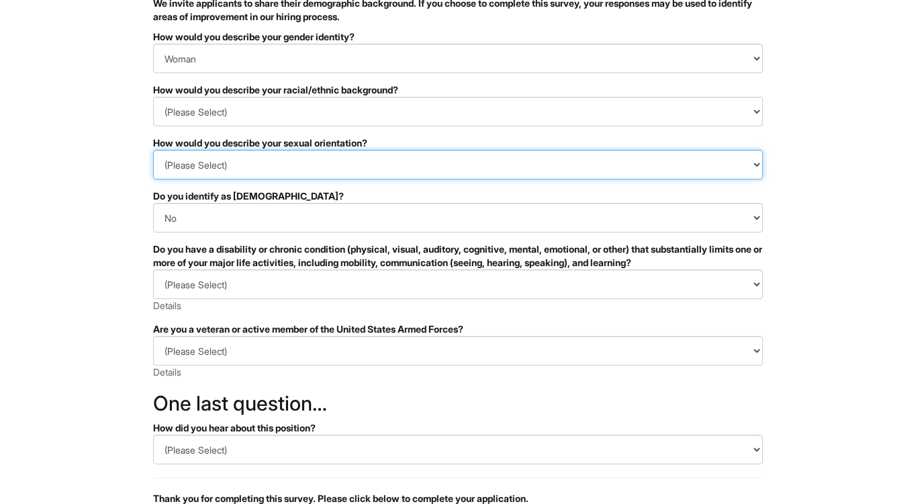
scroll to position [118, 0]
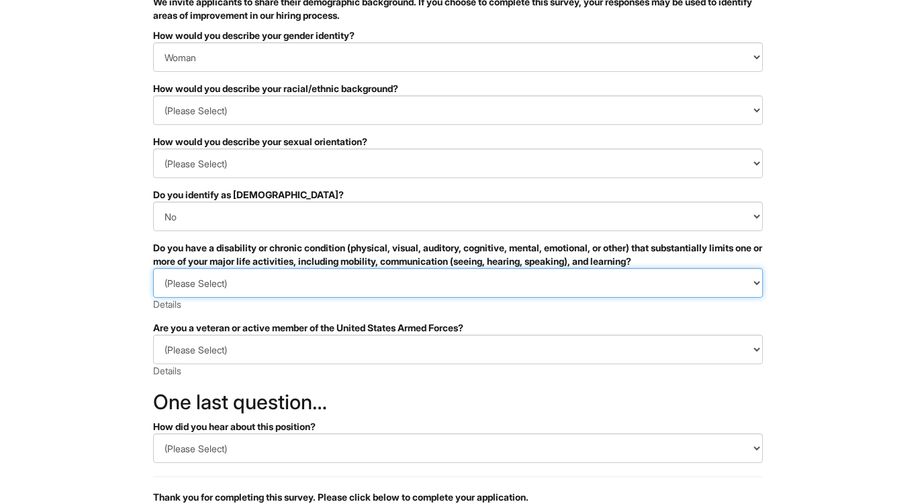
click at [230, 290] on select "(Please Select) YES, I HAVE A DISABILITY (or previously had a disability) NO, I…" at bounding box center [458, 283] width 610 height 30
select select "NO, I DON'T HAVE A DISABILITY"
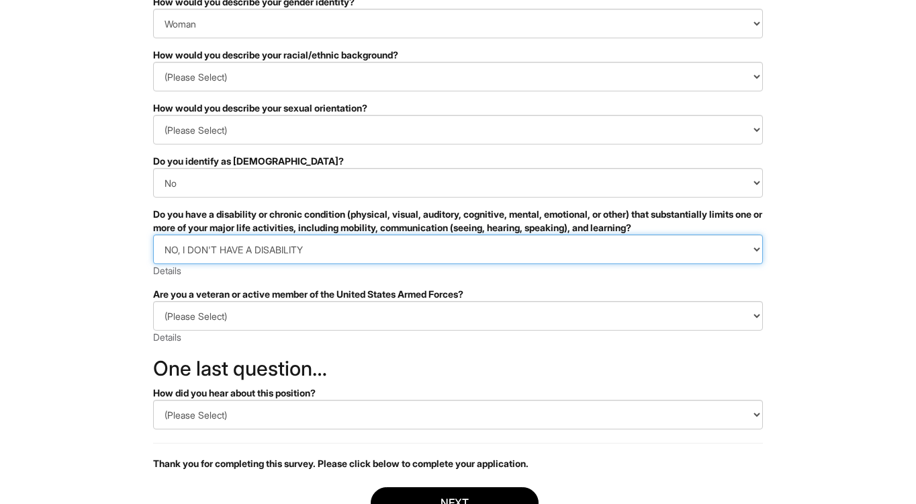
scroll to position [168, 0]
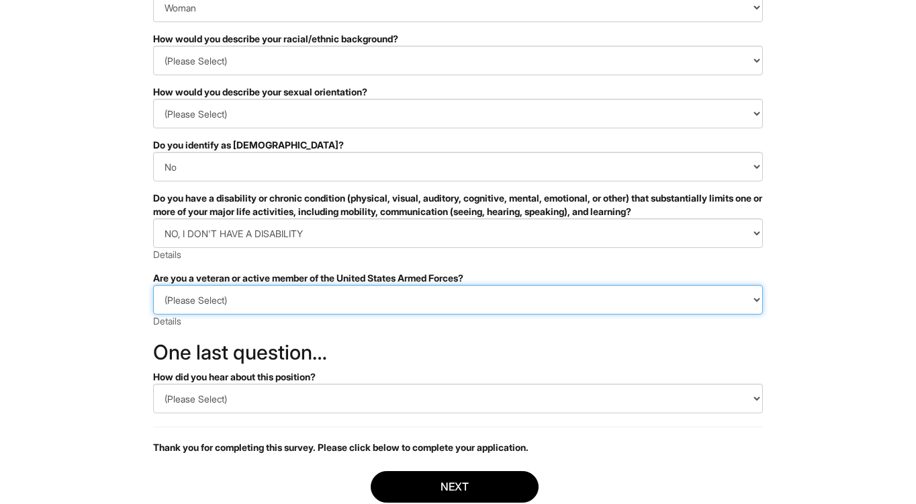
click at [218, 304] on select "(Please Select) I IDENTIFY AS ONE OR MORE OF THE CLASSIFICATIONS OF PROTECTED V…" at bounding box center [458, 300] width 610 height 30
select select "I AM NOT A PROTECTED VETERAN"
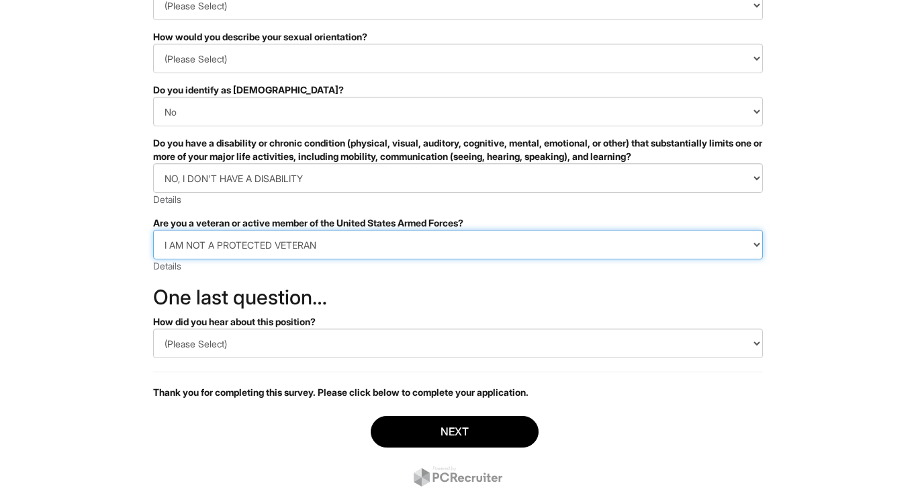
scroll to position [228, 0]
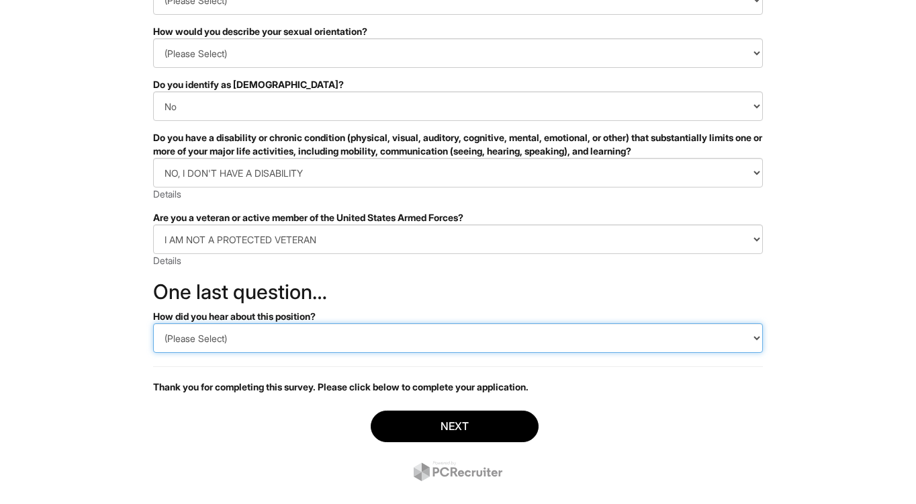
click at [232, 345] on select "(Please Select) CareerBuilder Indeed LinkedIn Monster Referral Other" at bounding box center [458, 338] width 610 height 30
select select "Indeed"
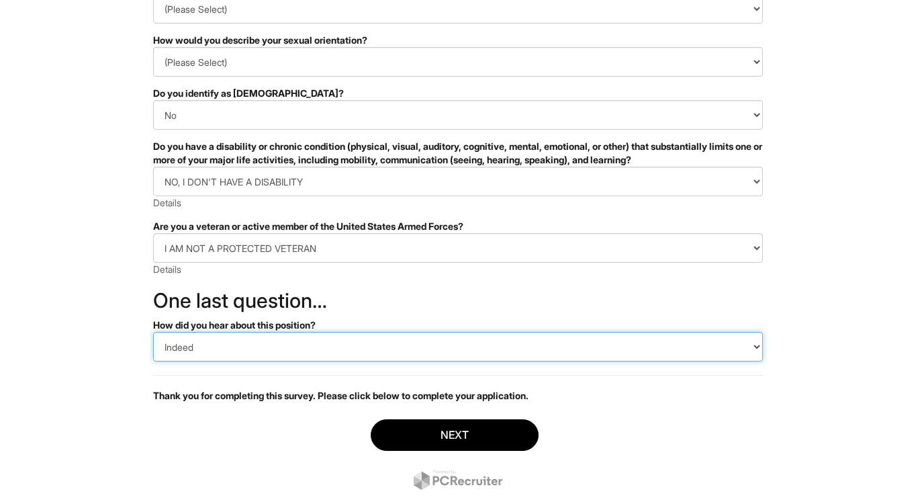
scroll to position [219, 0]
click at [219, 346] on select "(Please Select) CareerBuilder Indeed LinkedIn Monster Referral Other" at bounding box center [458, 348] width 610 height 30
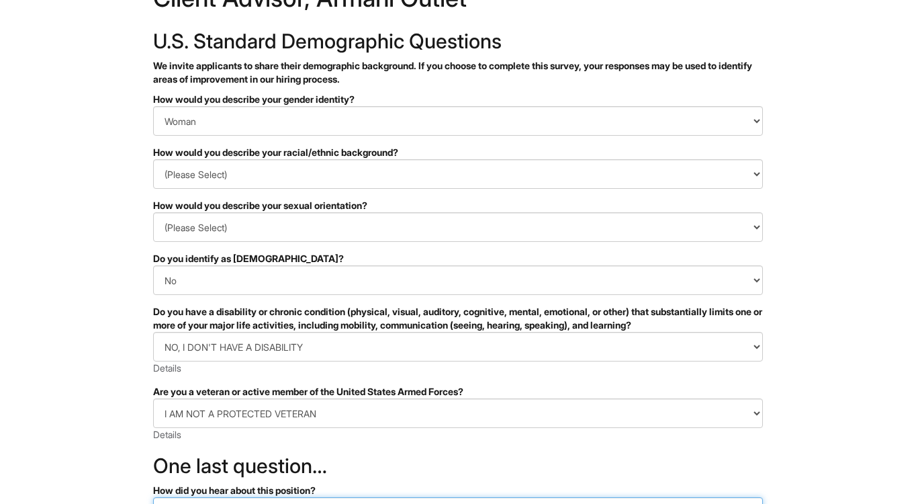
scroll to position [53, 0]
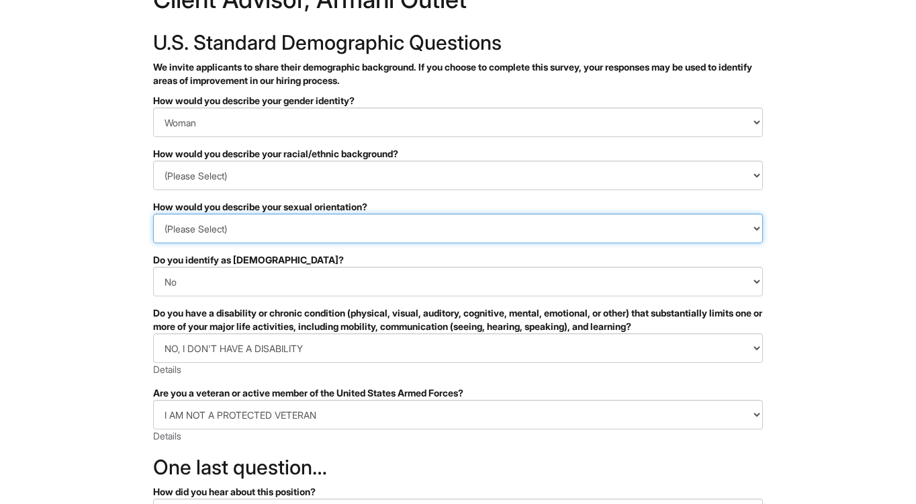
click at [173, 241] on select "(Please Select) Asexual Bisexual and/or pansexual Gay Heterosexual Lesbian Quee…" at bounding box center [458, 229] width 610 height 30
select select "I prefer to self-describe"
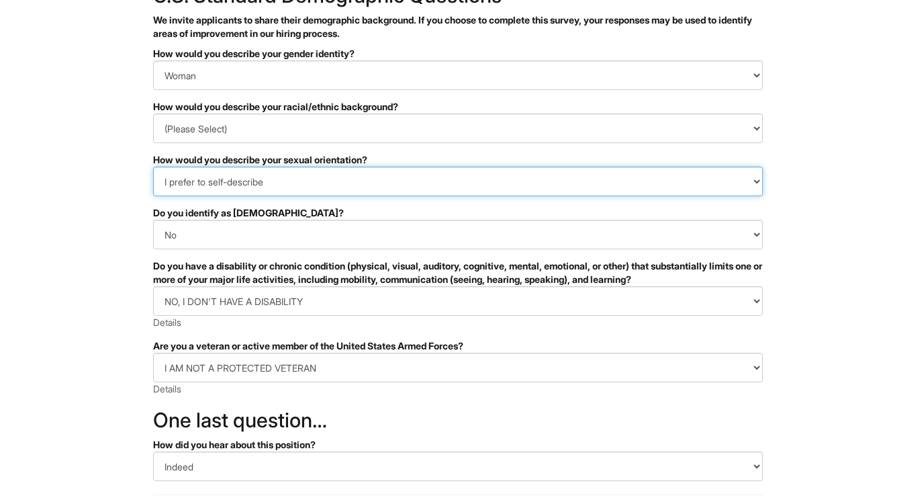
scroll to position [253, 0]
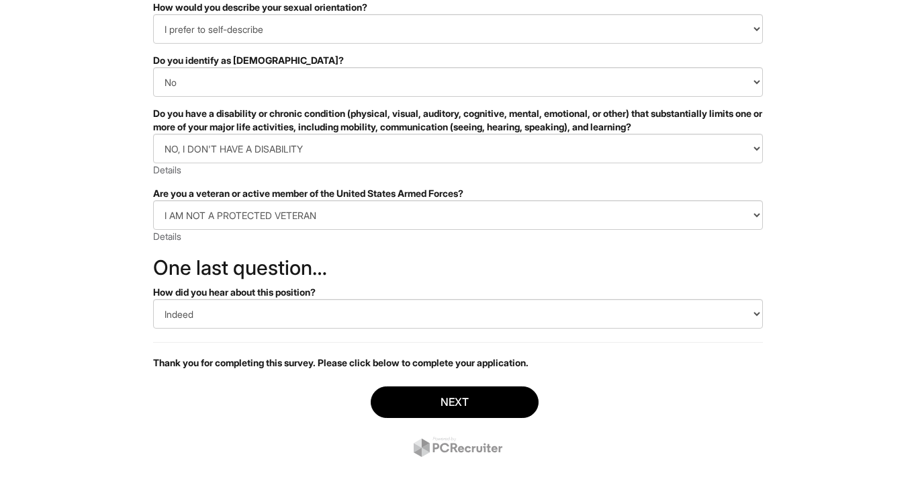
click at [318, 251] on form "PLEASE COMPLETE ALL REQUIRED FIELDS How would you describe your gender identity…" at bounding box center [458, 183] width 610 height 576
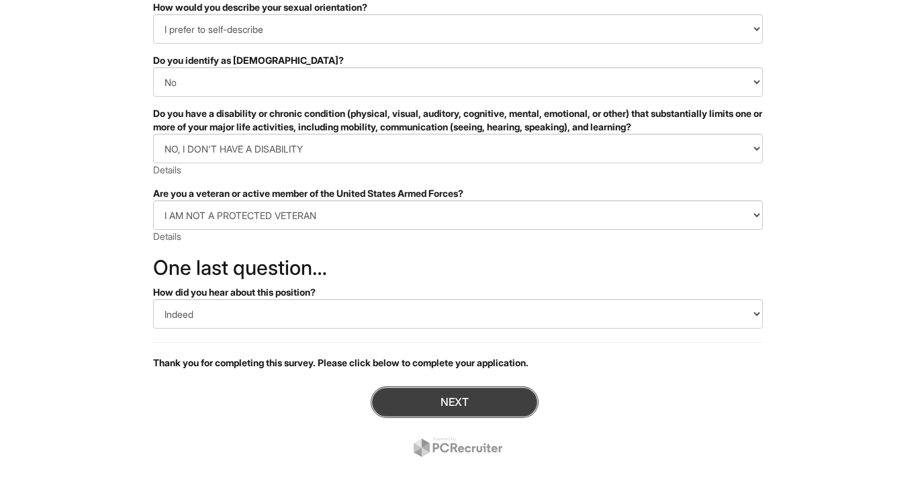
click at [415, 402] on button "Next" at bounding box center [455, 402] width 168 height 32
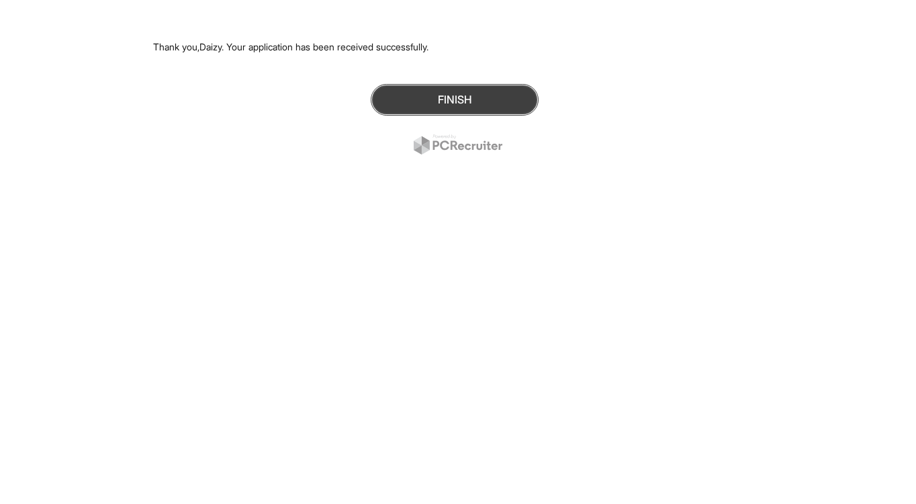
click at [388, 93] on button "Finish" at bounding box center [455, 100] width 168 height 32
